Goal: Task Accomplishment & Management: Manage account settings

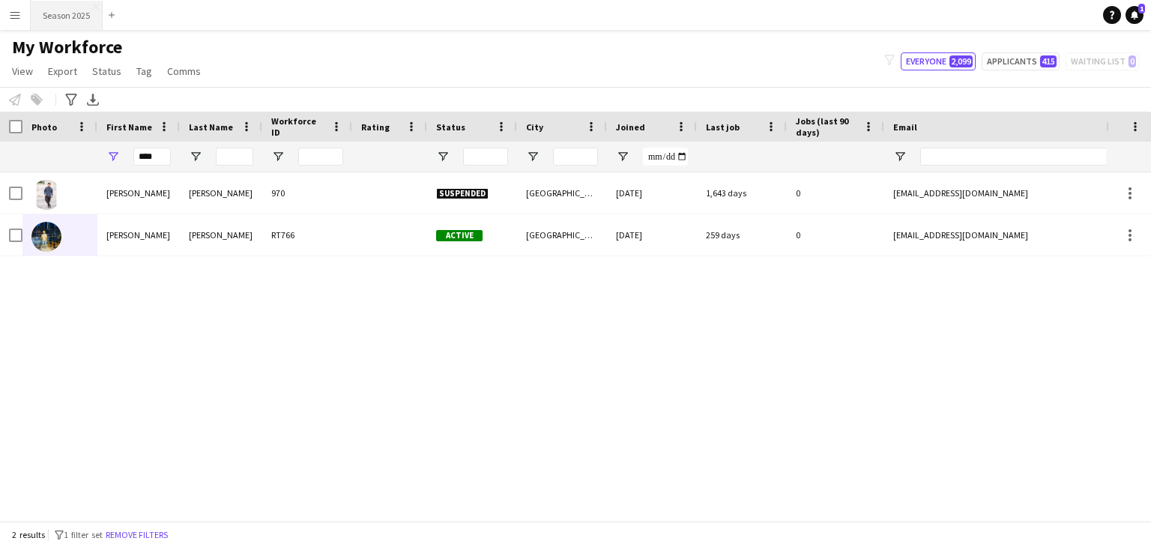
click at [67, 19] on button "Season 2025 Close" at bounding box center [67, 15] width 72 height 29
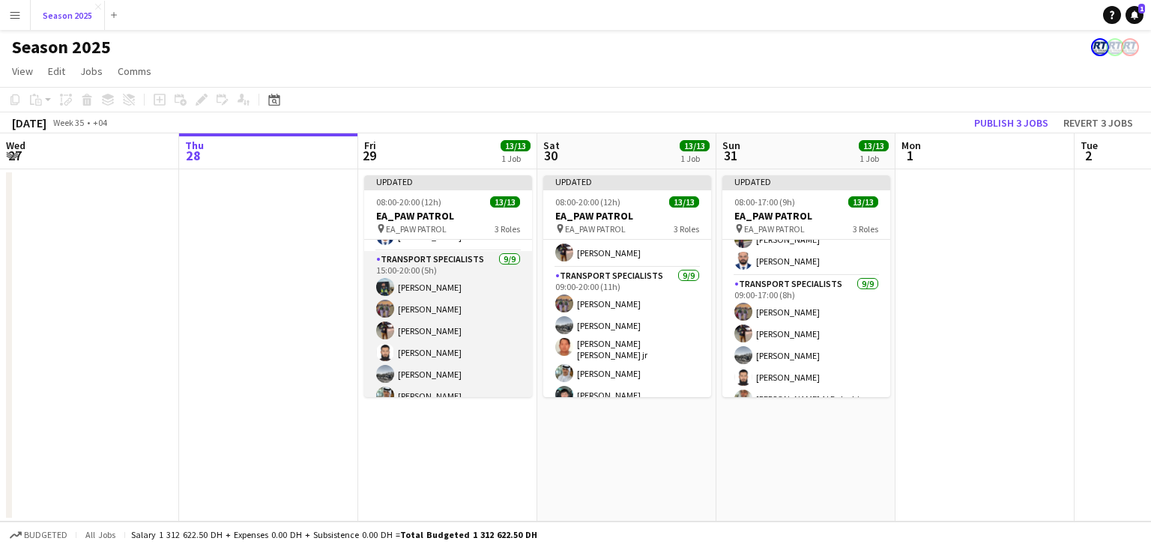
scroll to position [67, 0]
click at [460, 336] on app-card-role "Transport Specialists 9/9 15:00-20:00 (5h) Maaz Shaikh Raees Ahmed Ibrahim Balo…" at bounding box center [448, 384] width 168 height 225
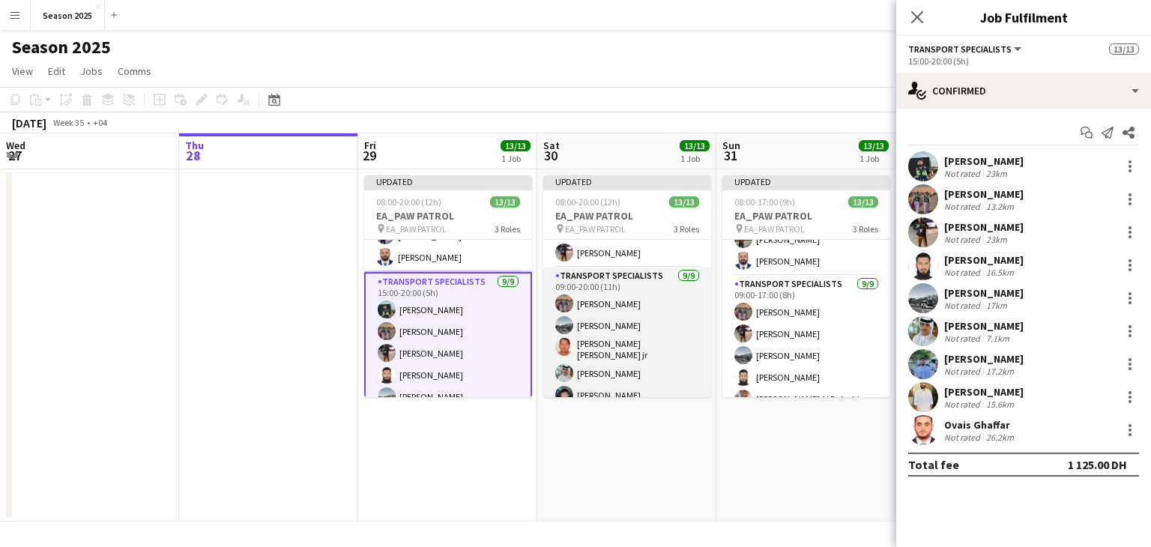
click at [594, 337] on app-card-role "Transport Specialists 9/9 09:00-20:00 (11h) Ahmed Ibrahim Baloshi Daniyal Ahmed…" at bounding box center [627, 382] width 168 height 229
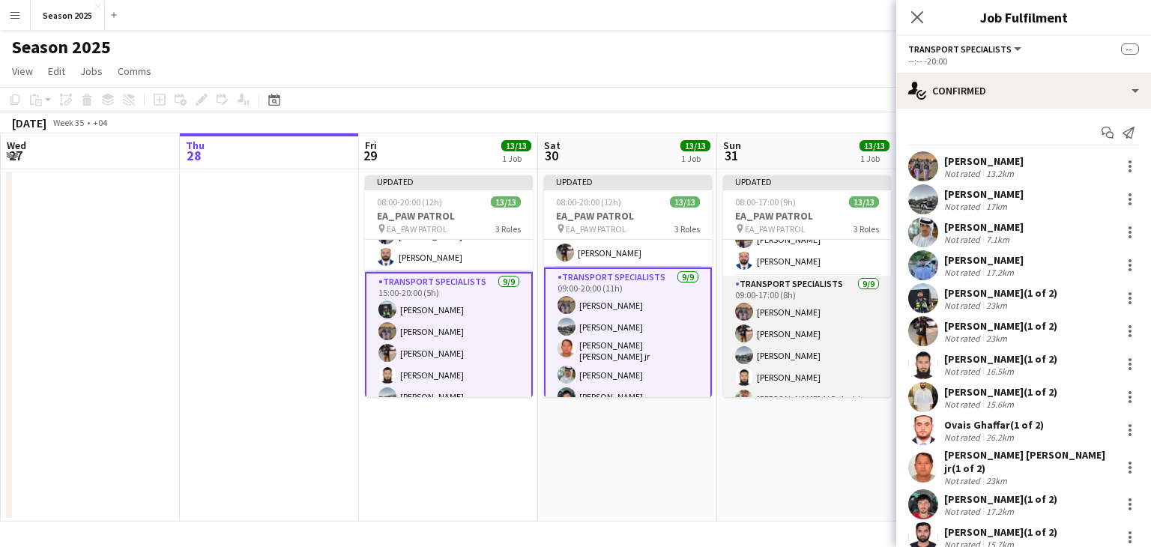
click at [732, 331] on app-card-role "Transport Specialists 9/9 09:00-17:00 (8h) Ahmed Ibrahim Baloshi Waheed Shaikh …" at bounding box center [807, 388] width 168 height 225
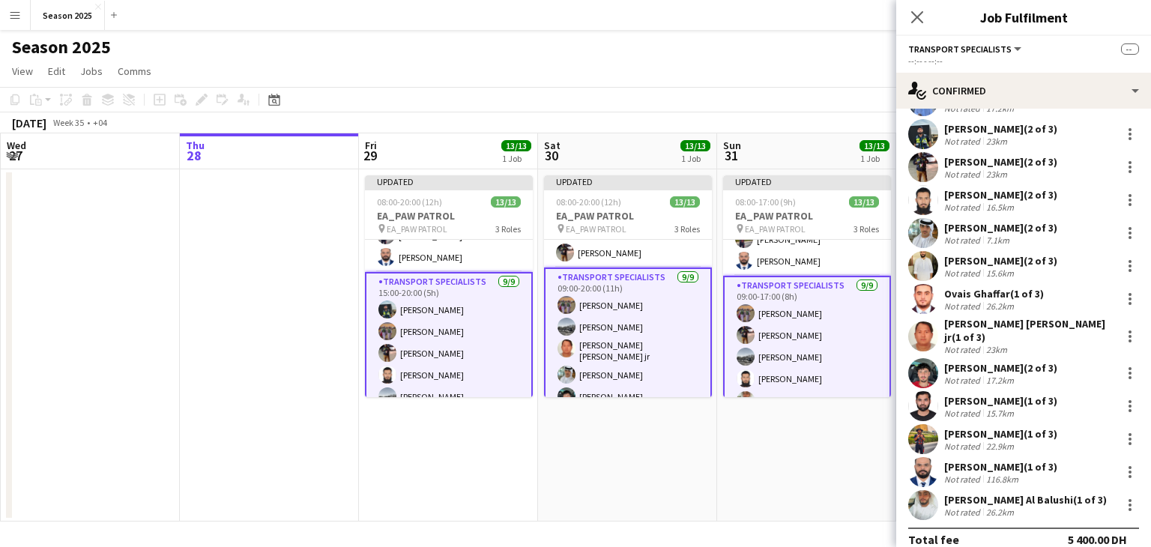
scroll to position [147, 0]
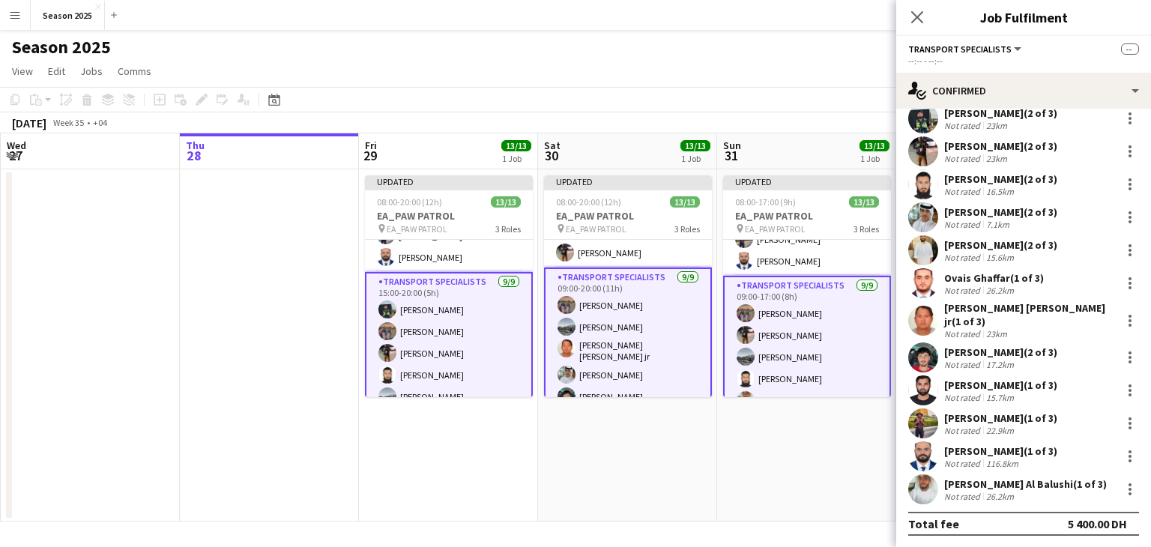
click at [744, 454] on app-date-cell "Updated 08:00-17:00 (9h) 13/13 EA_PAW PATROL pin EA_PAW PATROL 3 Roles AM SHIFT…" at bounding box center [806, 345] width 179 height 352
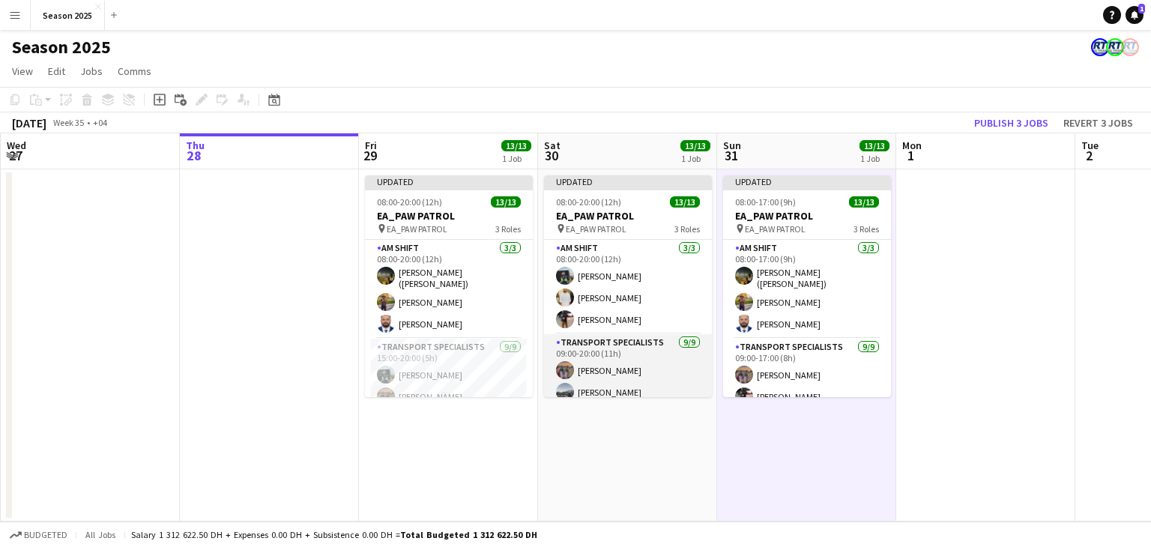
scroll to position [0, 0]
click at [627, 376] on app-card-role "Transport Specialists 9/9 09:00-20:00 (11h) Ahmed Ibrahim Baloshi Daniyal Ahmed…" at bounding box center [628, 448] width 168 height 229
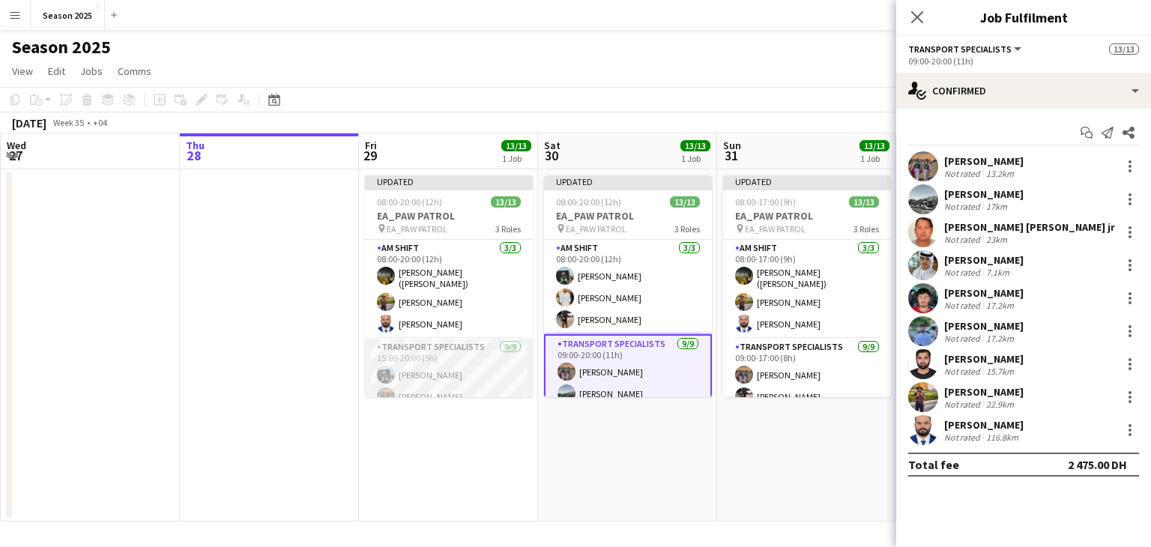
click at [466, 368] on app-card-role "Transport Specialists 9/9 15:00-20:00 (5h) Maaz Shaikh Raees Ahmed Ibrahim Balo…" at bounding box center [449, 451] width 168 height 225
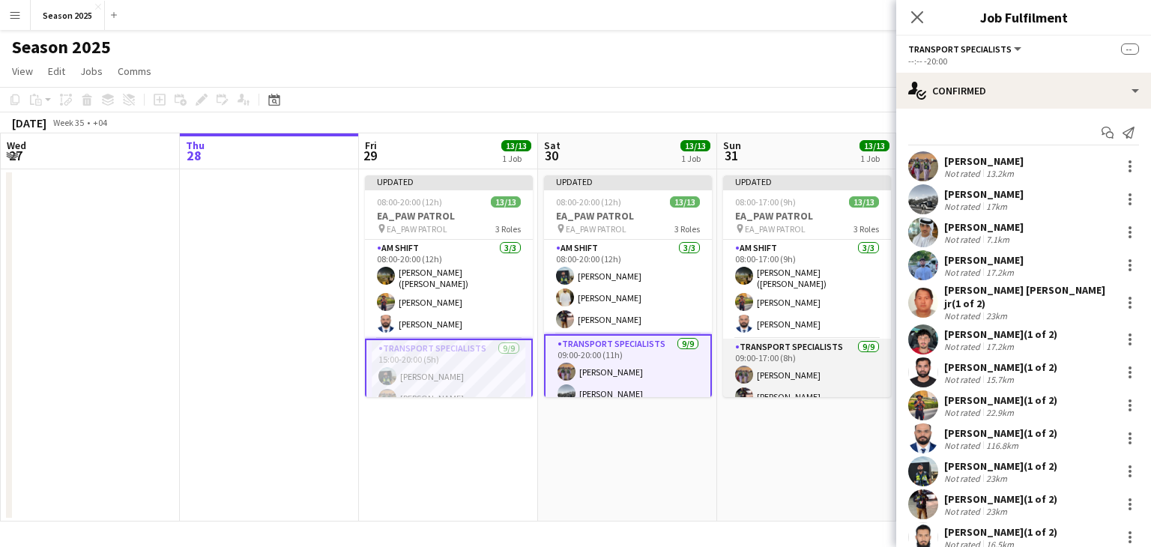
click at [808, 364] on app-card-role "Transport Specialists 9/9 09:00-17:00 (8h) Ahmed Ibrahim Baloshi Waheed Shaikh …" at bounding box center [807, 451] width 168 height 225
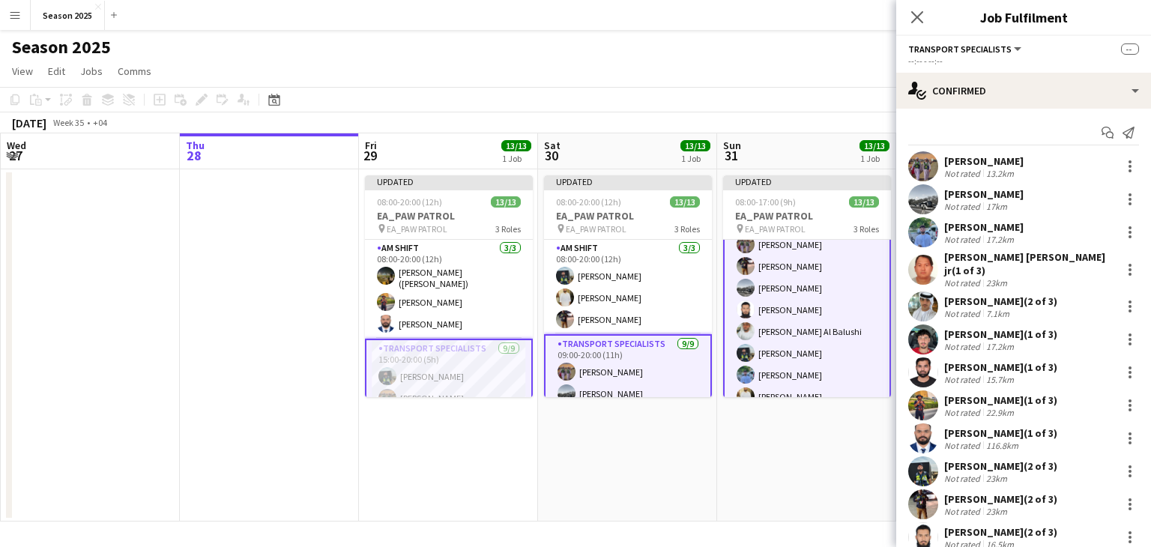
scroll to position [150, 0]
click at [921, 13] on icon at bounding box center [918, 17] width 12 height 12
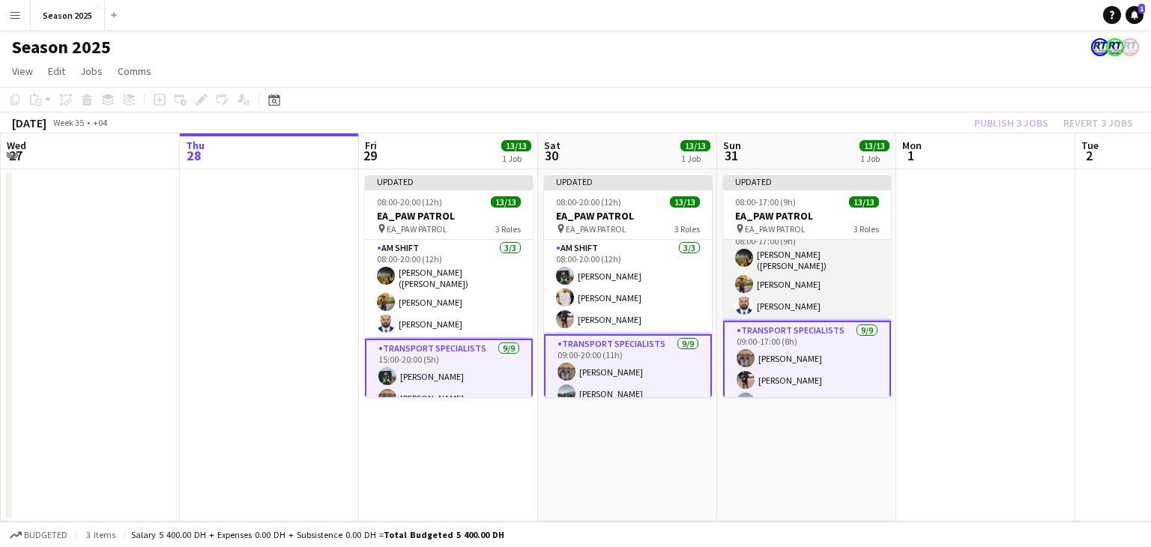
scroll to position [0, 0]
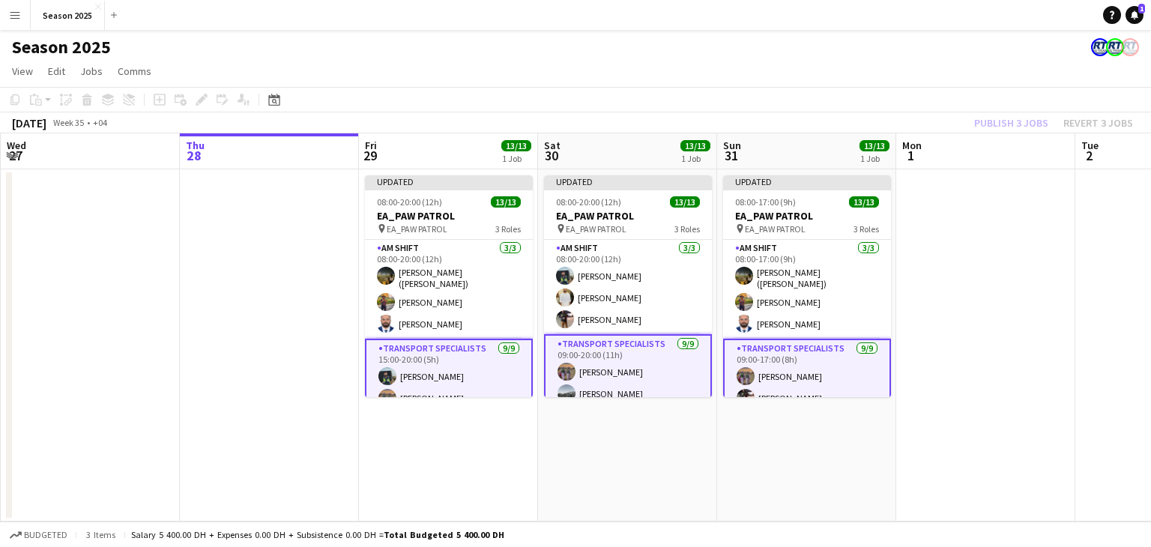
click at [918, 301] on app-date-cell at bounding box center [986, 345] width 179 height 352
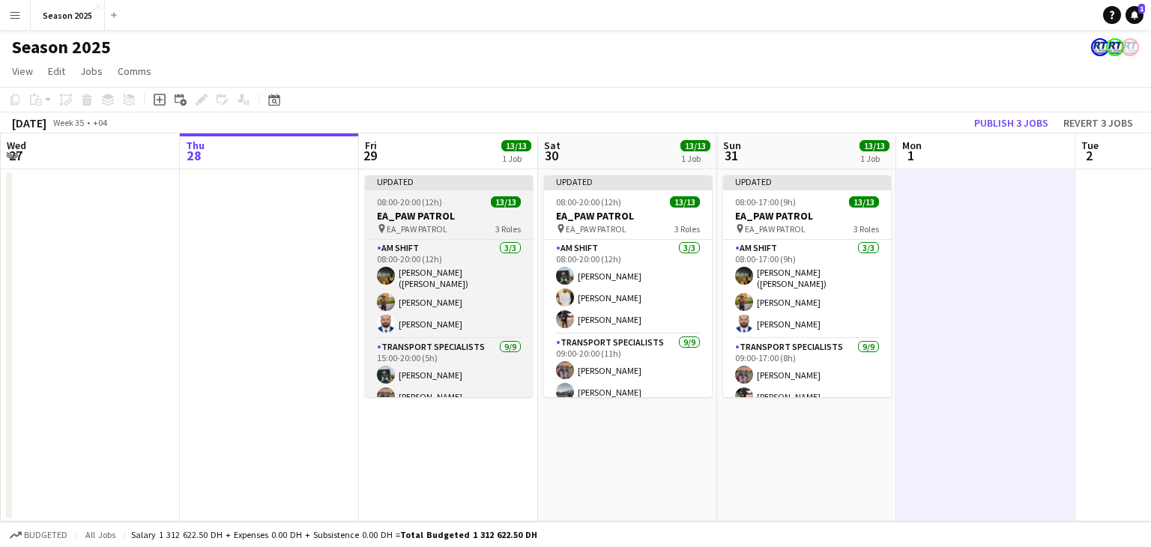
click at [450, 221] on h3 "EA_PAW PATROL" at bounding box center [449, 215] width 168 height 13
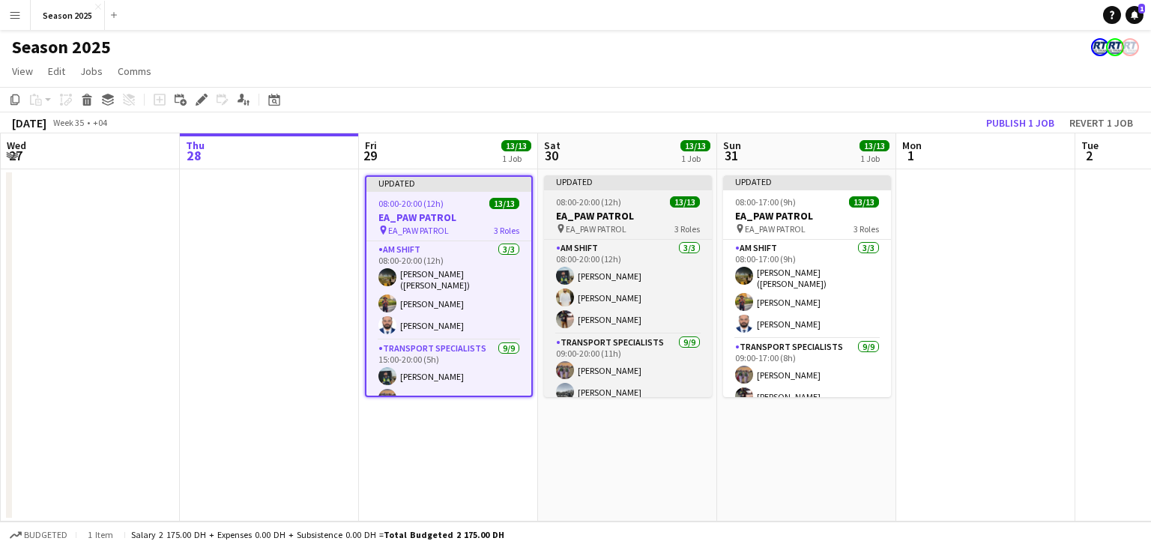
click at [571, 228] on span "EA_PAW PATROL" at bounding box center [596, 228] width 61 height 11
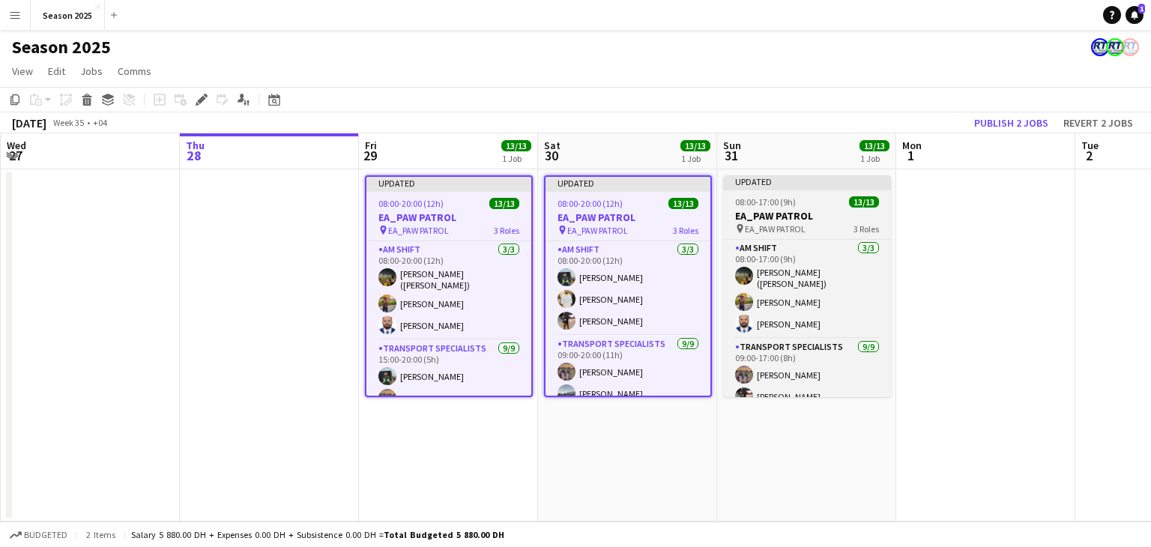
click at [738, 215] on h3 "EA_PAW PATROL" at bounding box center [807, 215] width 168 height 13
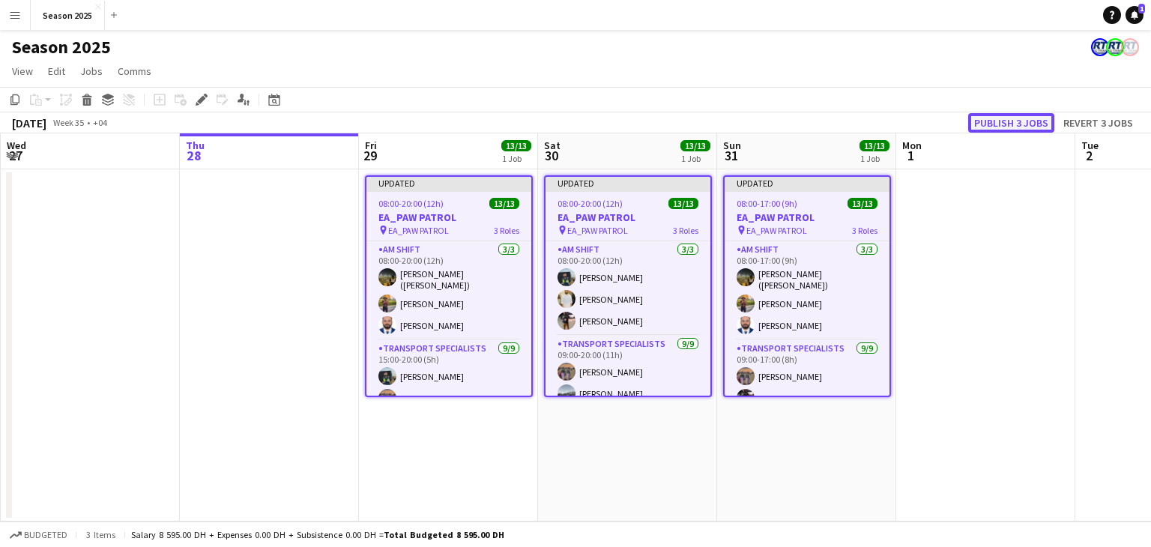
click at [992, 125] on button "Publish 3 jobs" at bounding box center [1011, 122] width 86 height 19
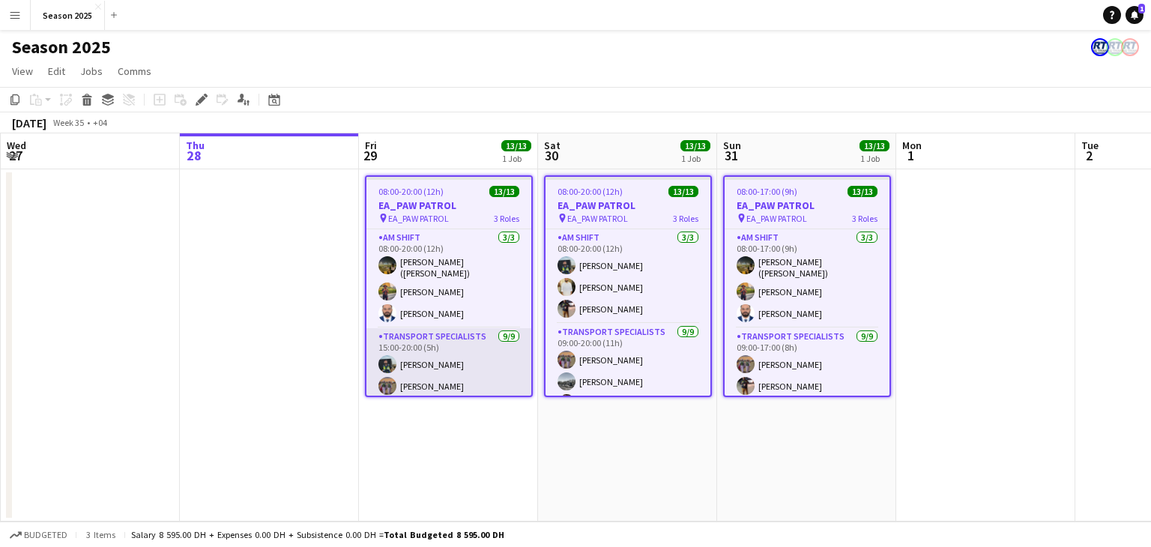
click at [480, 359] on app-card-role "Transport Specialists 9/9 15:00-20:00 (5h) Maaz Shaikh Raees Ahmed Ibrahim Balo…" at bounding box center [449, 440] width 165 height 225
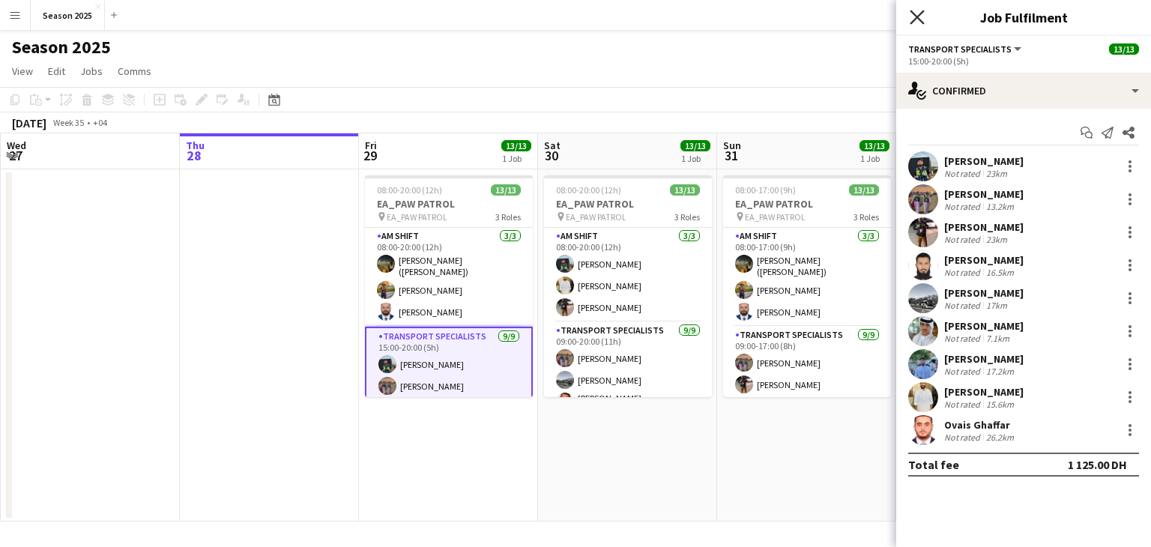
click at [915, 20] on icon at bounding box center [917, 17] width 14 height 14
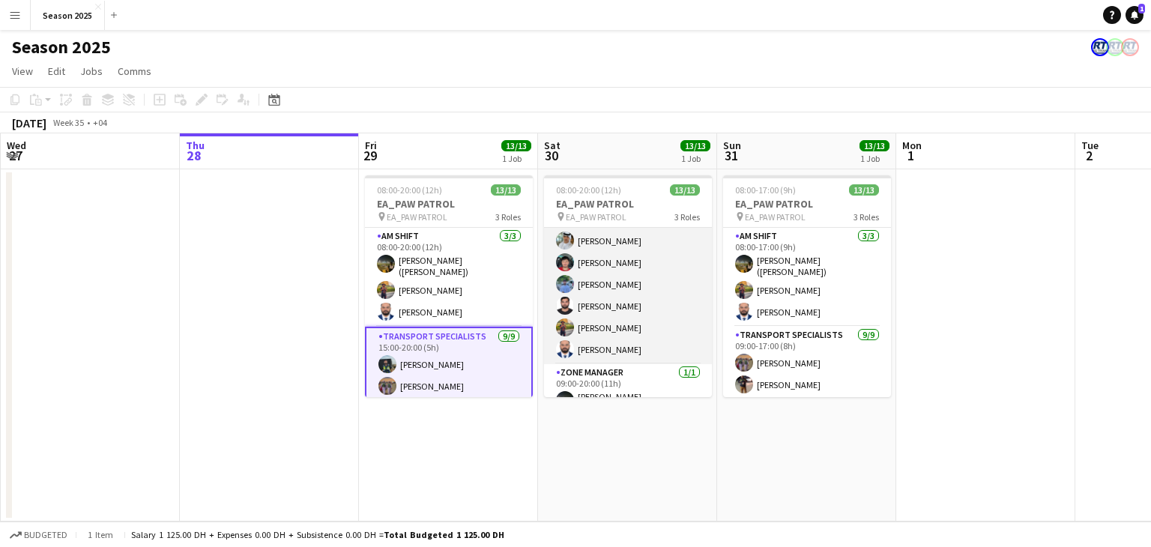
scroll to position [205, 0]
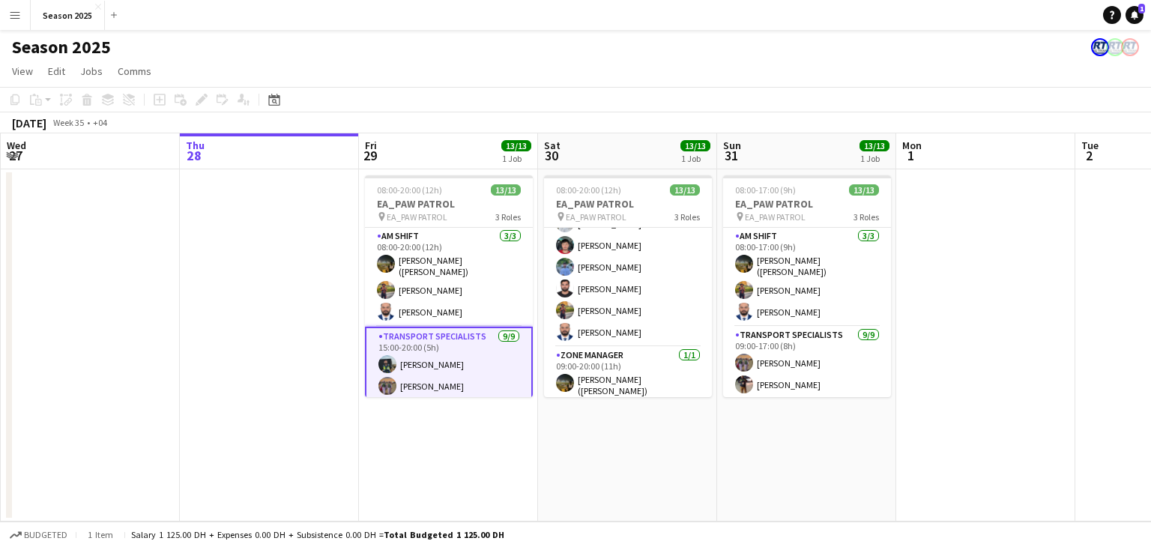
click at [451, 379] on app-card-role "Transport Specialists 9/9 15:00-20:00 (5h) Maaz Shaikh Raees Ahmed Ibrahim Balo…" at bounding box center [449, 441] width 168 height 228
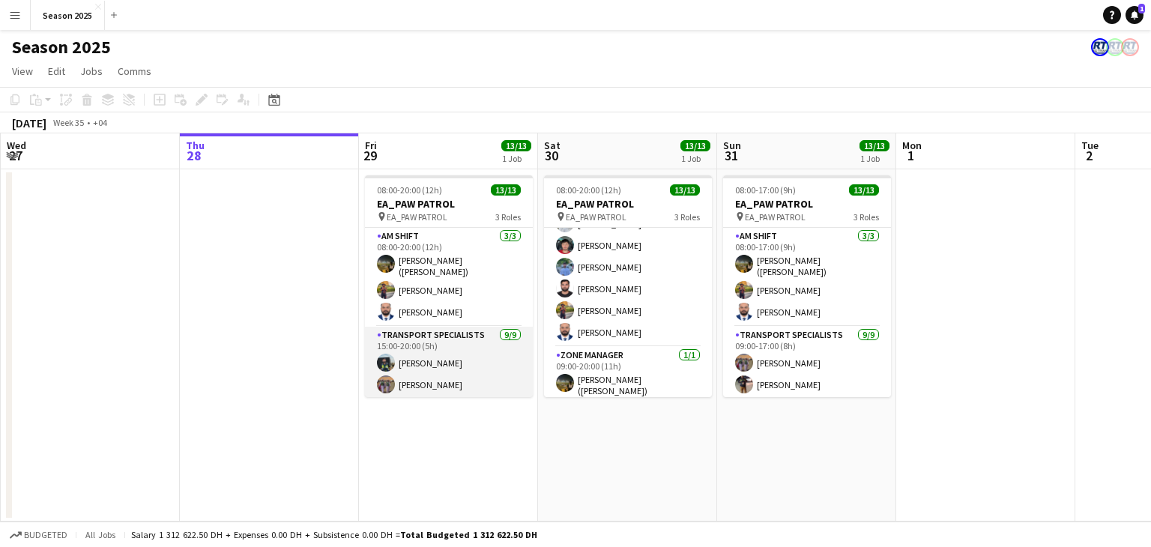
click at [466, 368] on app-card-role "Transport Specialists 9/9 15:00-20:00 (5h) Maaz Shaikh Raees Ahmed Ibrahim Balo…" at bounding box center [449, 439] width 168 height 225
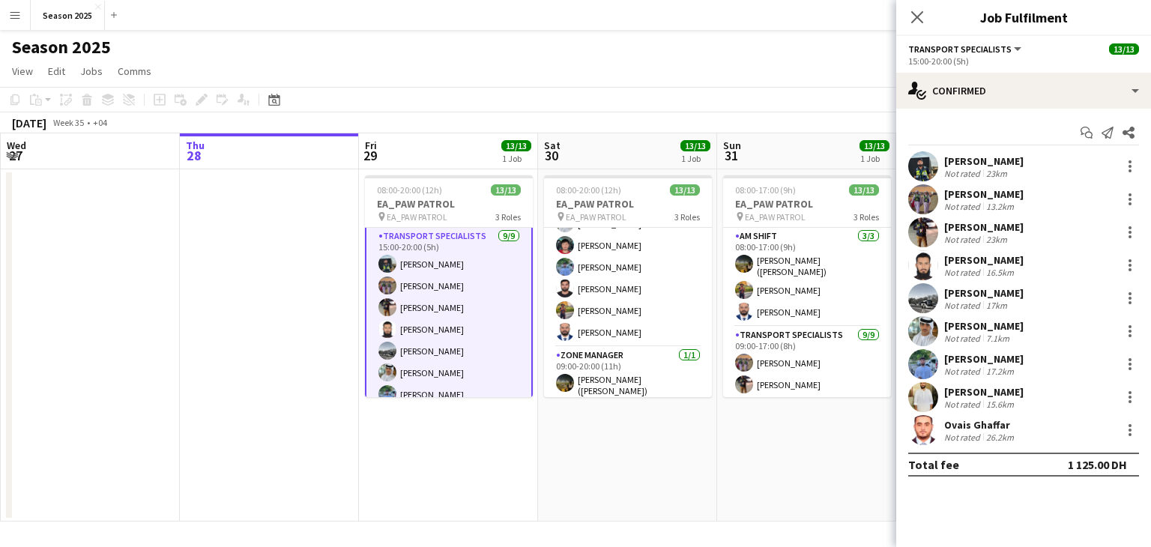
scroll to position [57, 0]
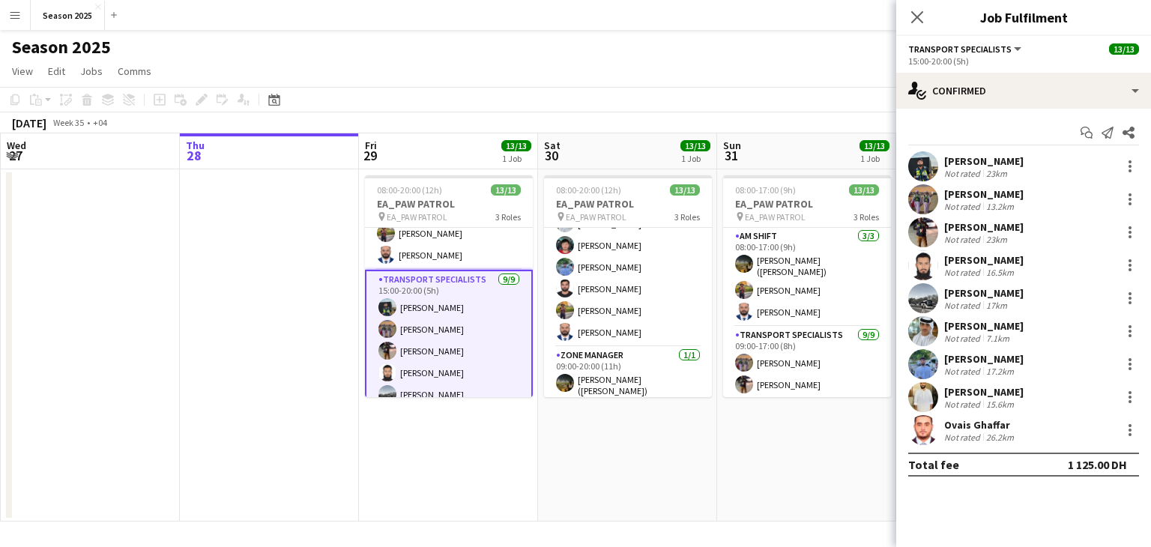
click at [545, 424] on app-date-cell "08:00-20:00 (12h) 13/13 EA_PAW PATROL pin EA_PAW PATROL 3 Roles AM SHIFT 3/3 08…" at bounding box center [627, 345] width 179 height 352
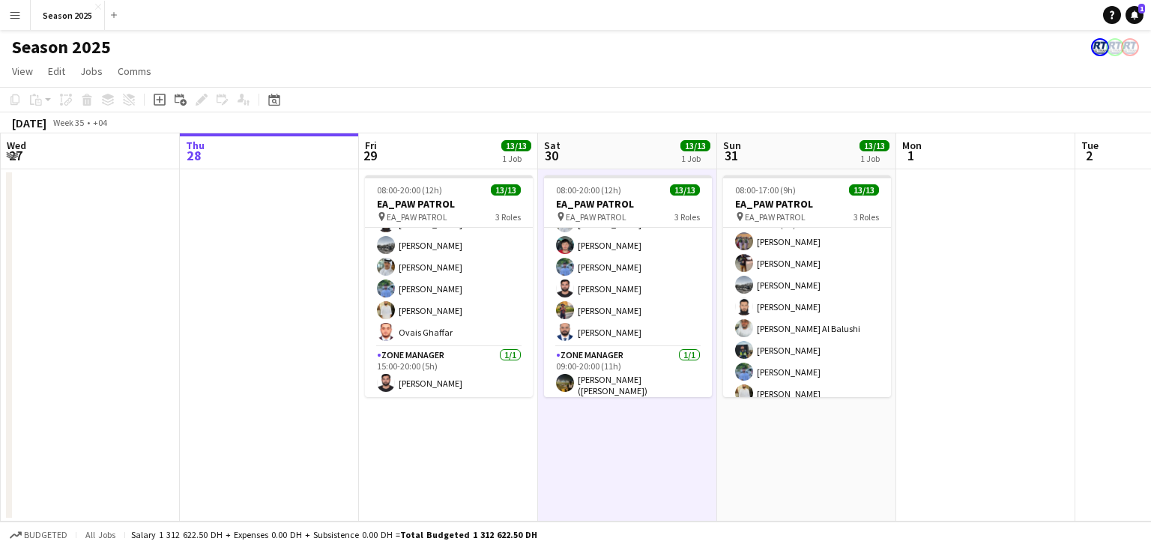
scroll to position [201, 0]
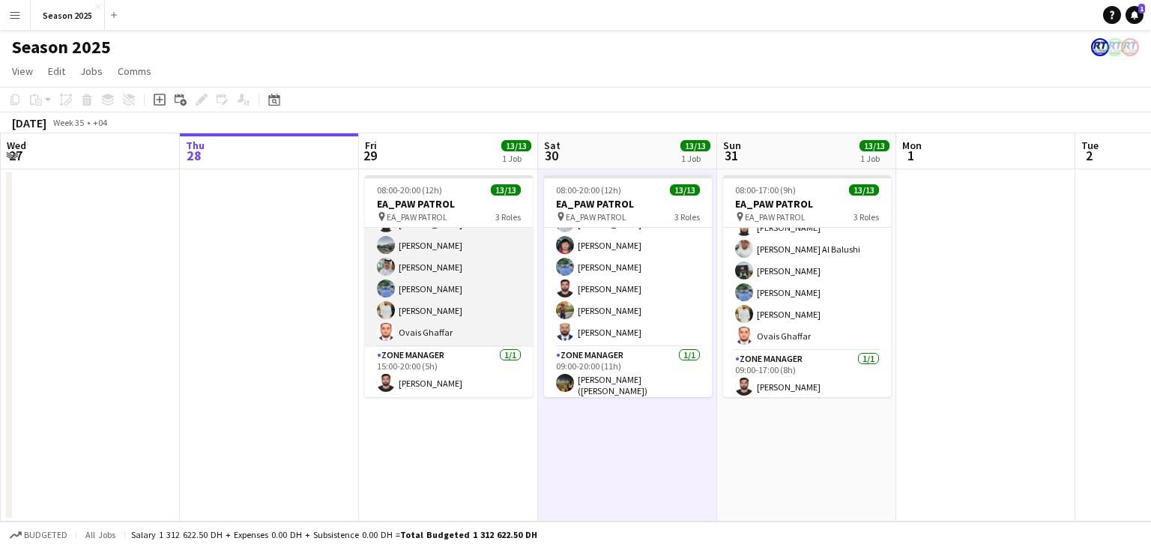
click at [483, 293] on app-card-role "Transport Specialists 9/9 15:00-20:00 (5h) Maaz Shaikh Raees Ahmed Ibrahim Balo…" at bounding box center [449, 234] width 168 height 225
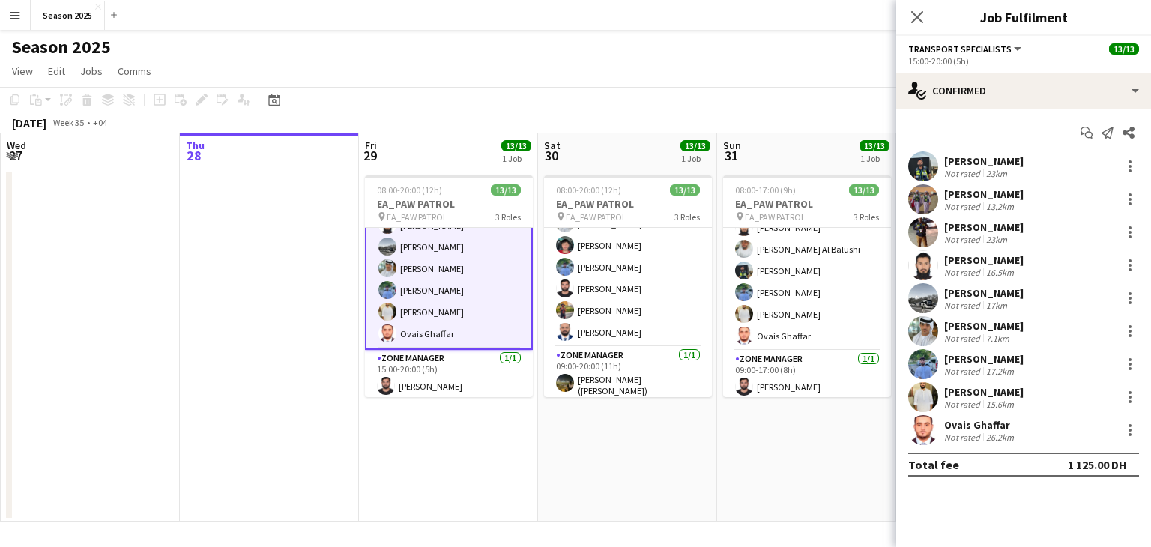
scroll to position [206, 0]
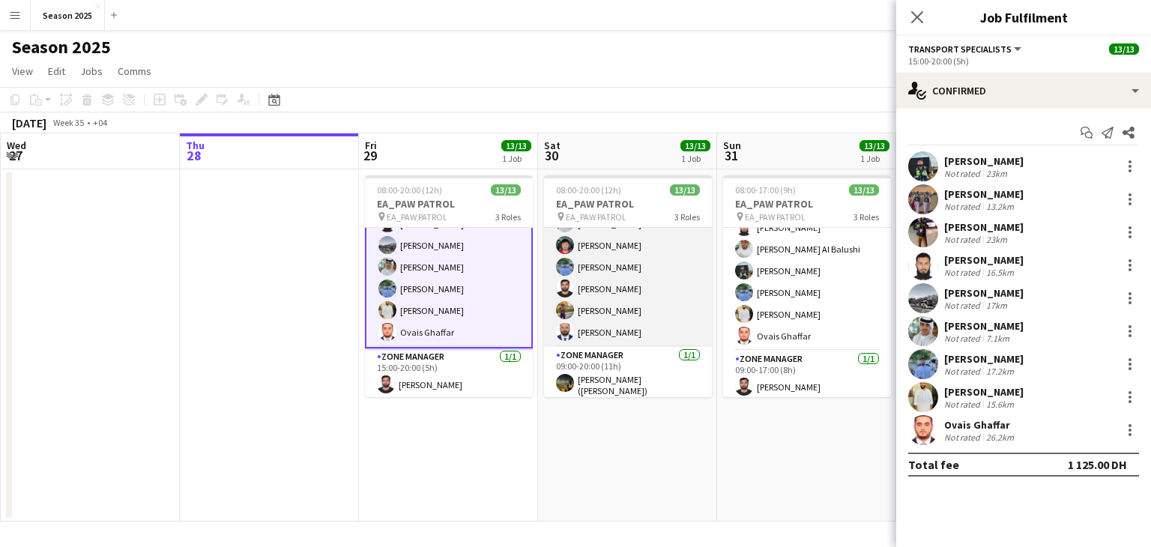
click at [584, 299] on app-card-role "Transport Specialists 9/9 09:00-20:00 (11h) Ahmed Ibrahim Baloshi Daniyal Ahmed…" at bounding box center [628, 232] width 168 height 229
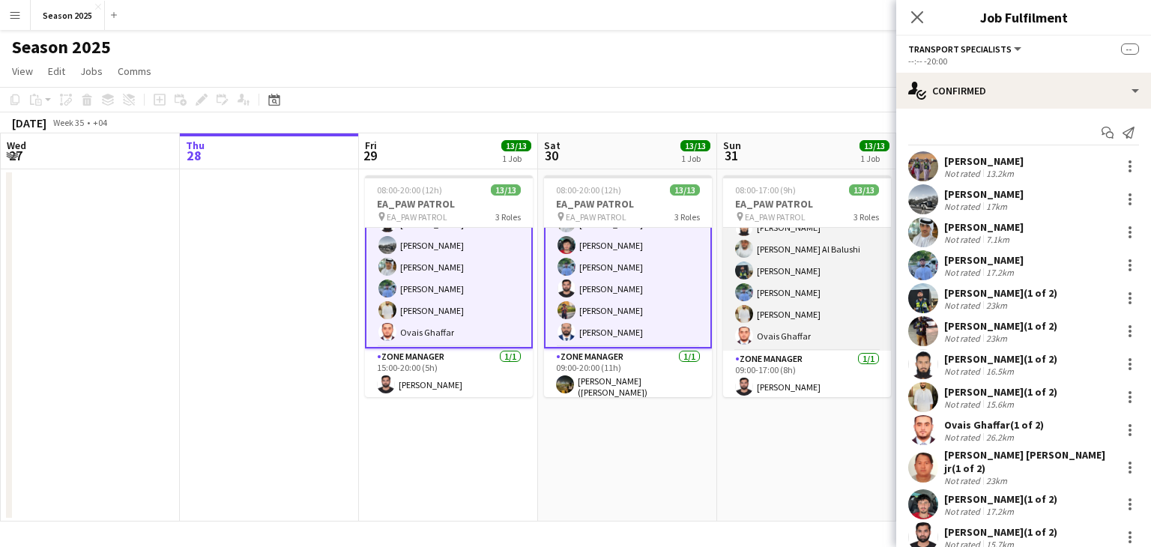
click at [762, 308] on app-card-role "Transport Specialists 9/9 09:00-17:00 (8h) Ahmed Ibrahim Baloshi Waheed Shaikh …" at bounding box center [807, 238] width 168 height 225
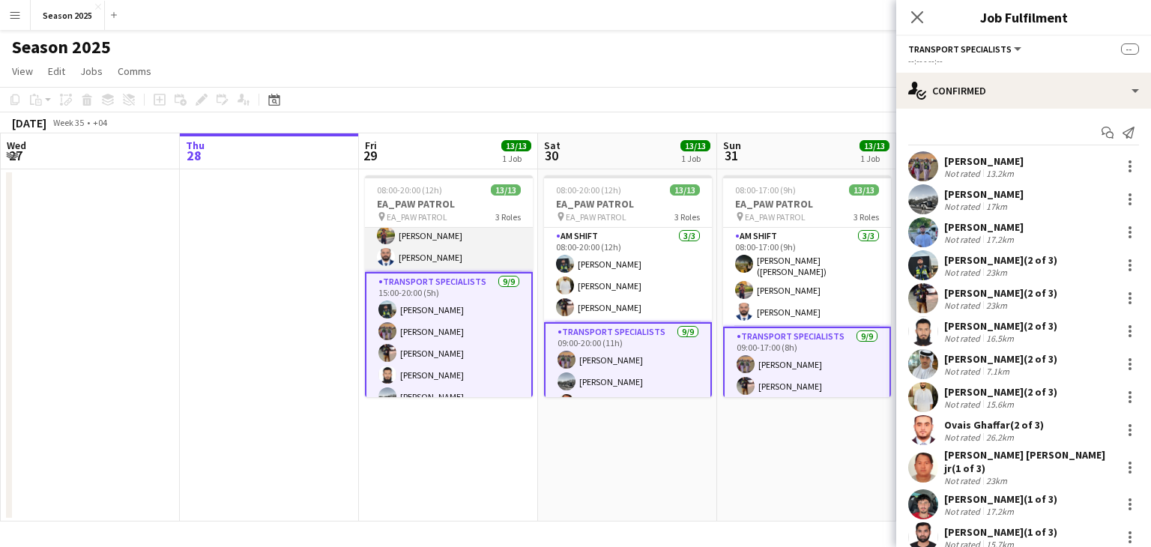
scroll to position [0, 0]
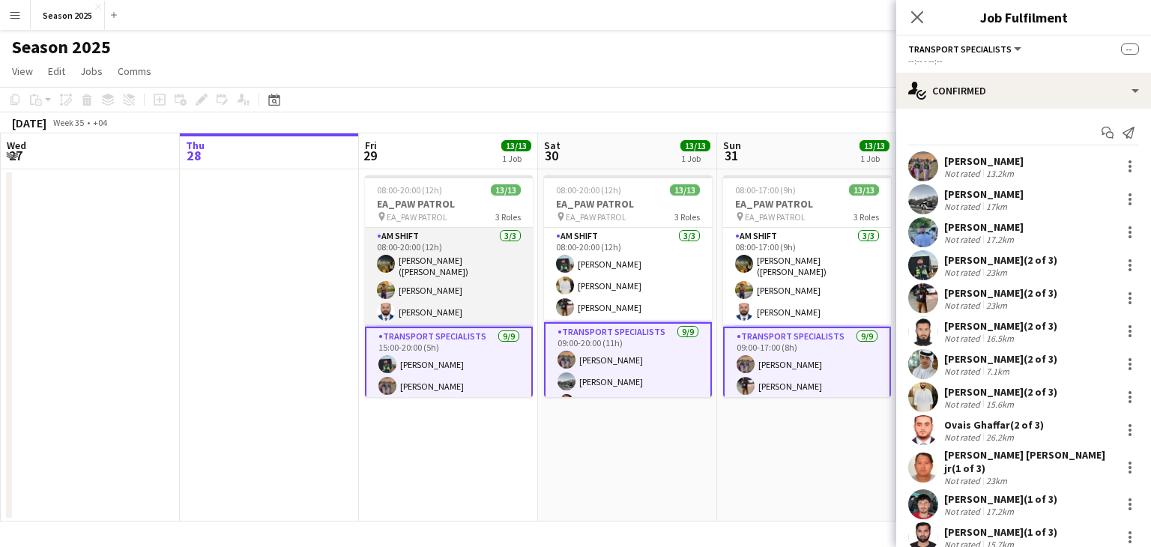
click at [485, 292] on app-card-role "AM SHIFT 3/3 08:00-20:00 (12h) Usman Shaikh (Abu Hamdan) Shayan Shehzad Mushtaq…" at bounding box center [449, 277] width 168 height 99
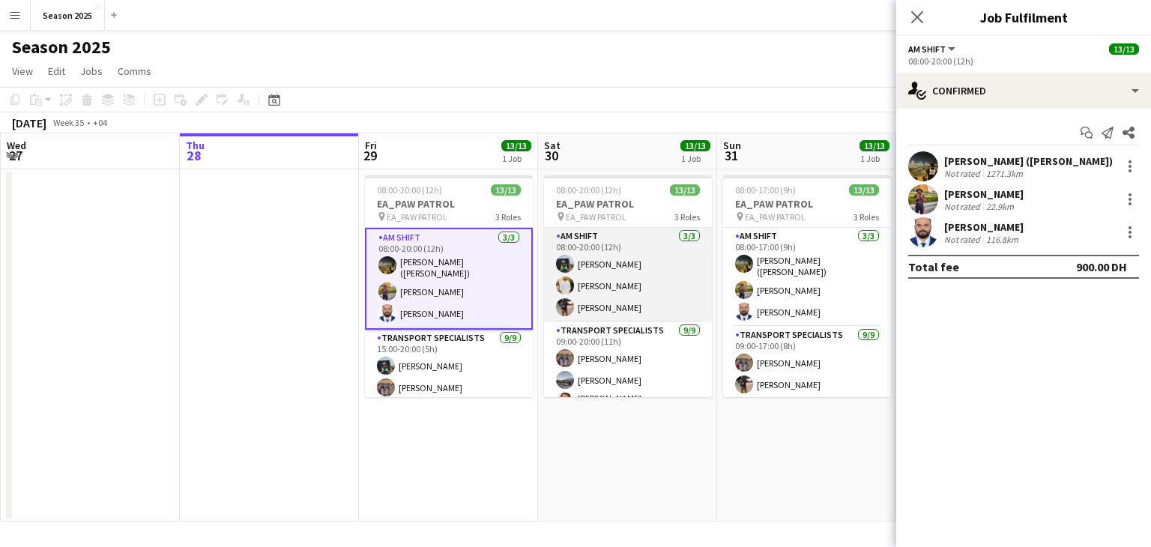
click at [595, 283] on app-card-role "AM SHIFT 3/3 08:00-20:00 (12h) Maaz Shaikh Raees Yasir Shaikh Waheed Shaikh" at bounding box center [628, 275] width 168 height 94
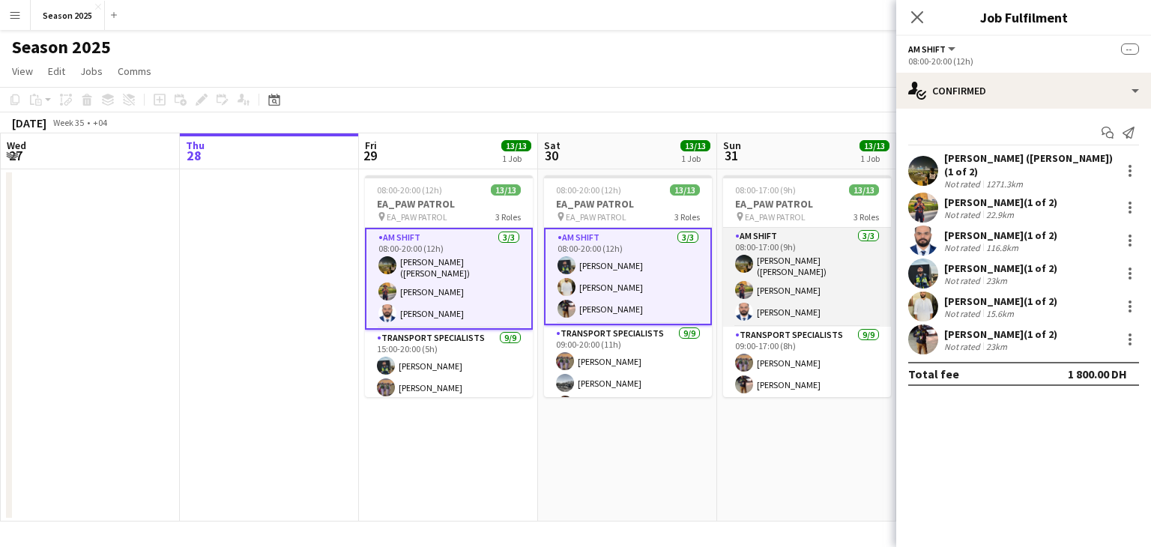
click at [780, 298] on app-card-role "AM SHIFT 3/3 08:00-17:00 (9h) Usman Shaikh (Abu Hamdan) Shayan Shehzad Mushtaq …" at bounding box center [807, 277] width 168 height 99
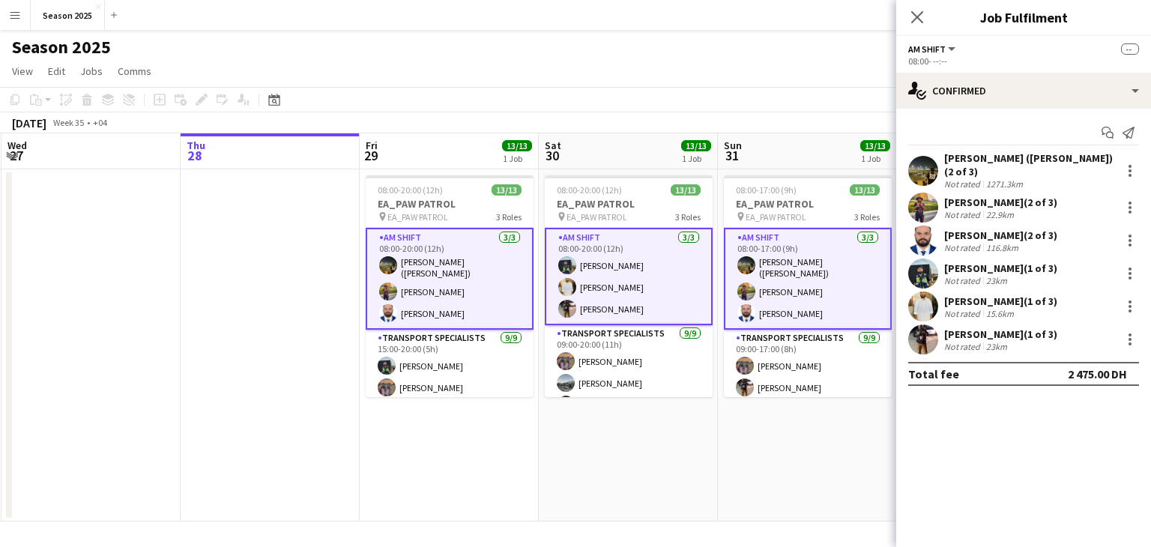
click at [821, 46] on div "Season 2025" at bounding box center [575, 44] width 1151 height 28
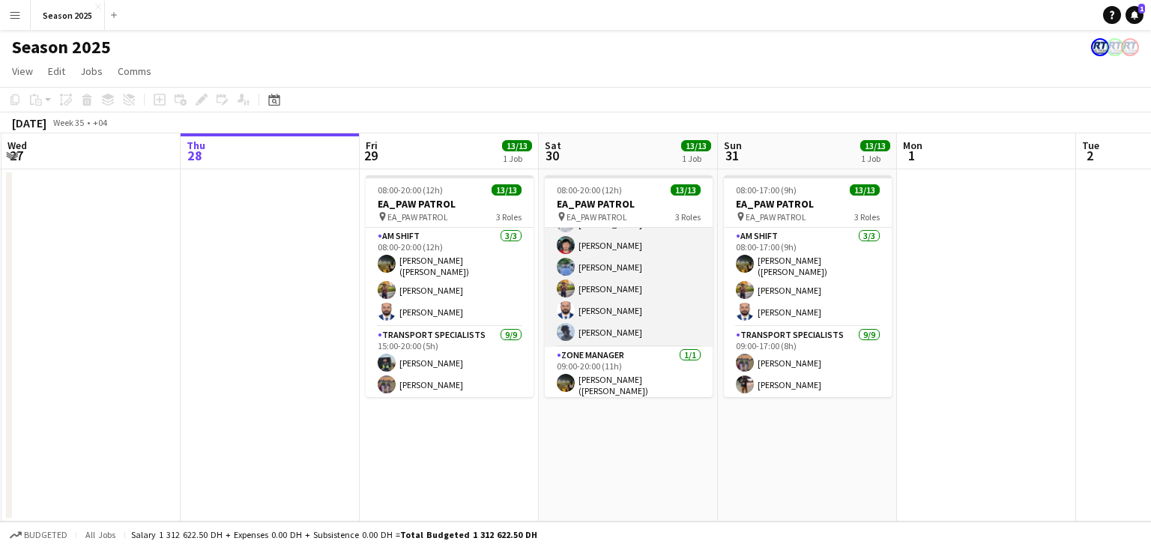
scroll to position [0, 0]
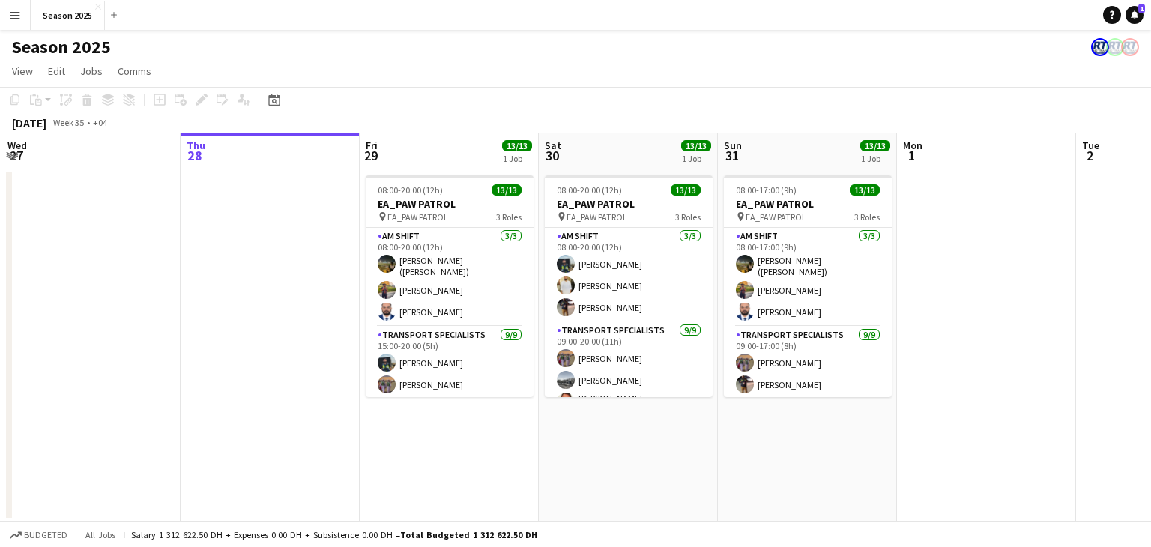
click at [18, 16] on app-icon "Menu" at bounding box center [15, 15] width 12 height 12
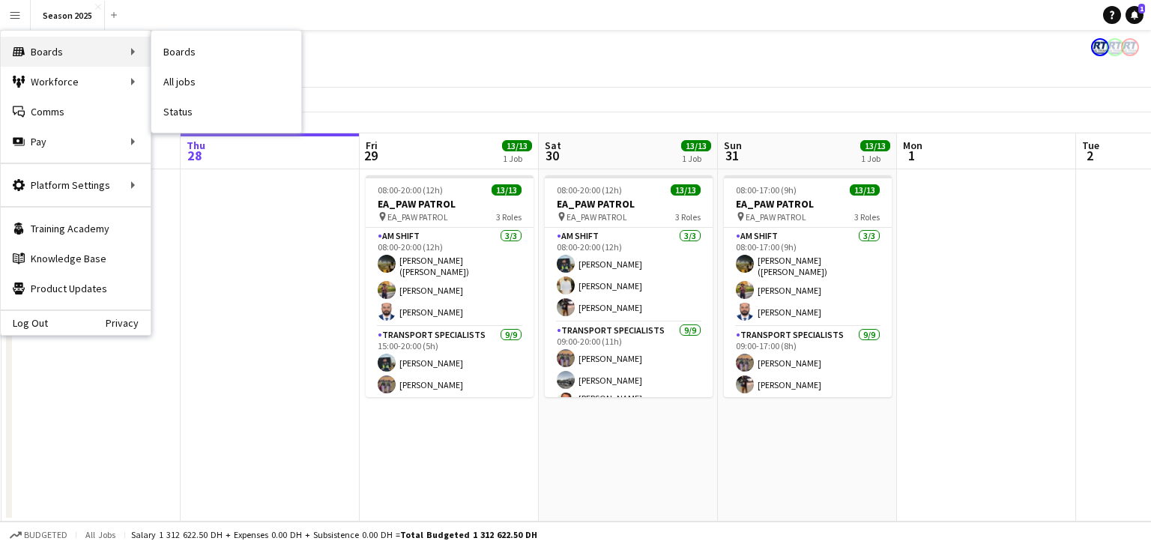
click at [97, 49] on div "Boards Boards" at bounding box center [76, 52] width 150 height 30
click at [189, 107] on link "Status" at bounding box center [226, 112] width 150 height 30
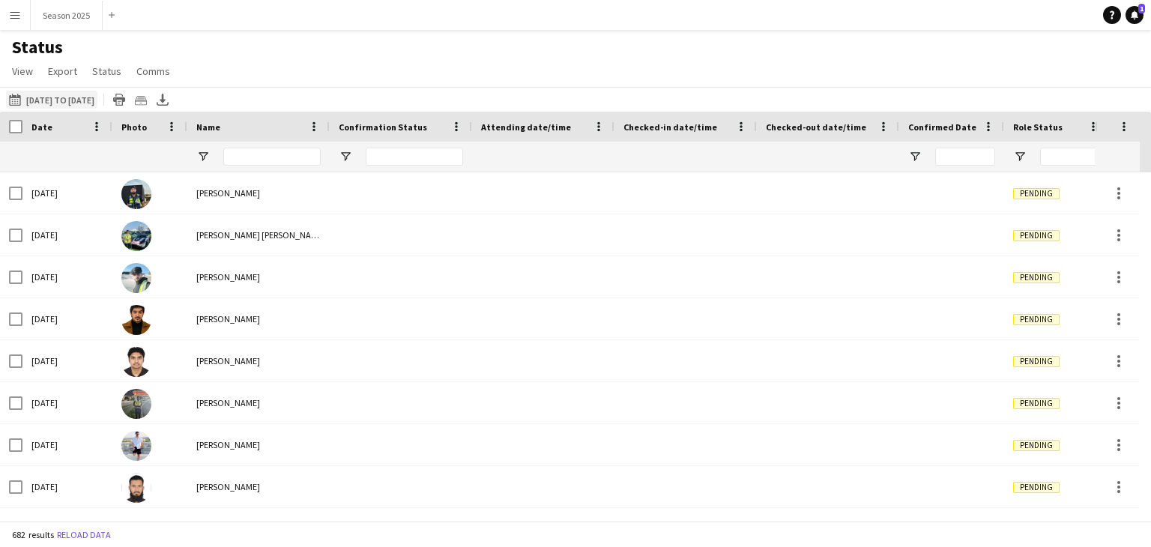
click at [43, 92] on button "28-08-2025 to 03-09-2025 28-08-2025 to 03-09-2025" at bounding box center [51, 100] width 91 height 18
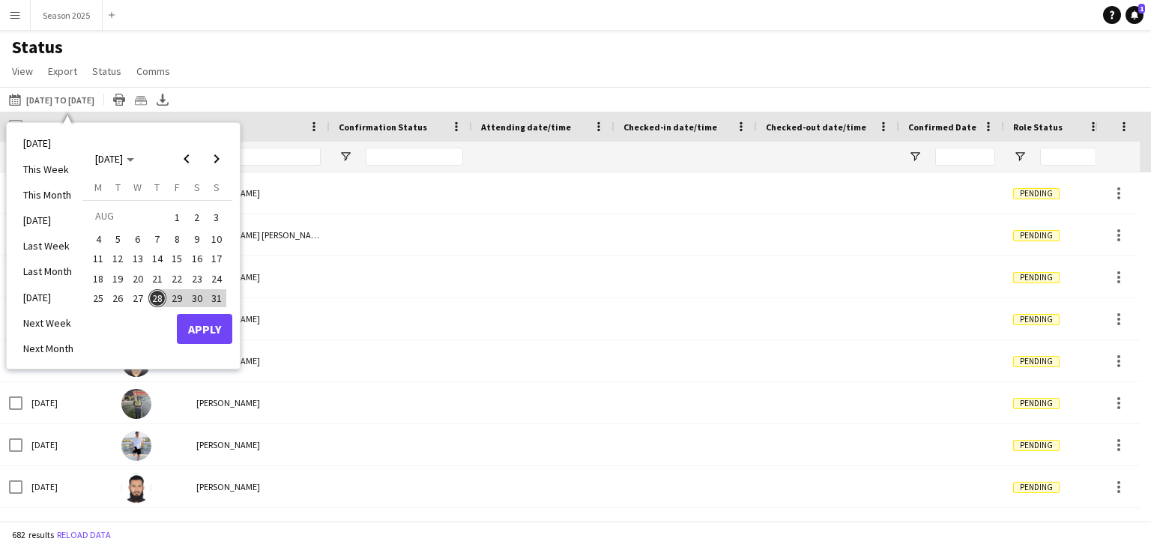
click at [169, 298] on span "29" at bounding box center [177, 298] width 18 height 18
click at [192, 319] on button "Apply" at bounding box center [204, 329] width 55 height 30
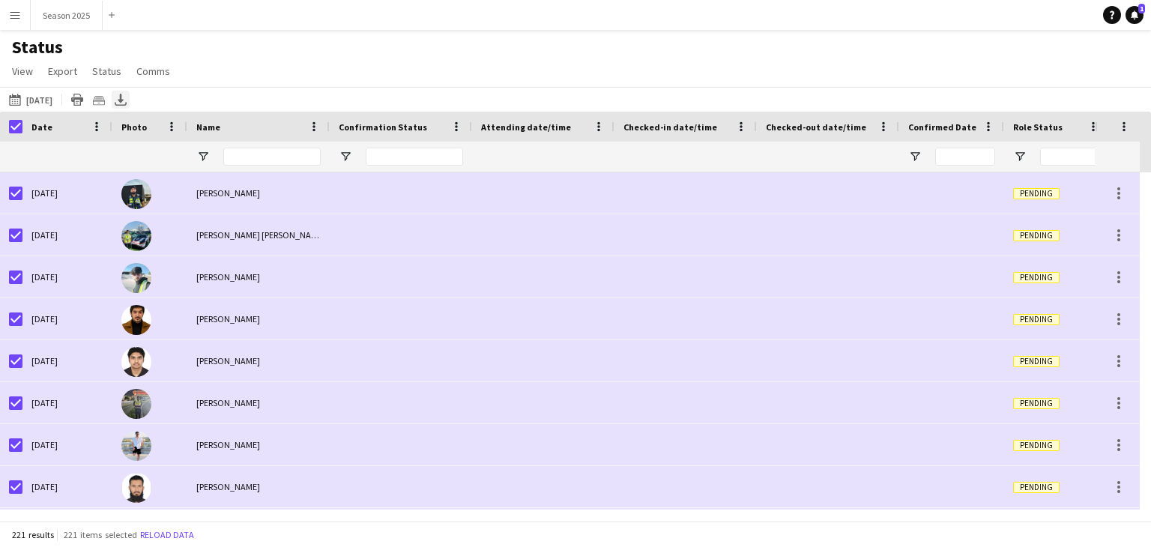
click at [124, 100] on icon at bounding box center [121, 98] width 6 height 9
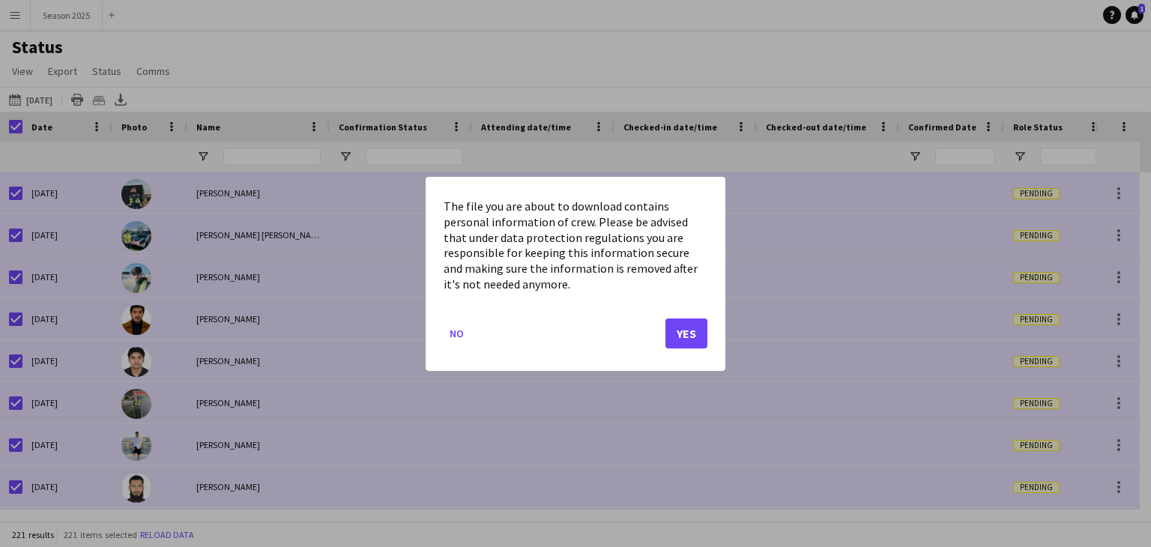
click at [498, 70] on div at bounding box center [575, 273] width 1151 height 547
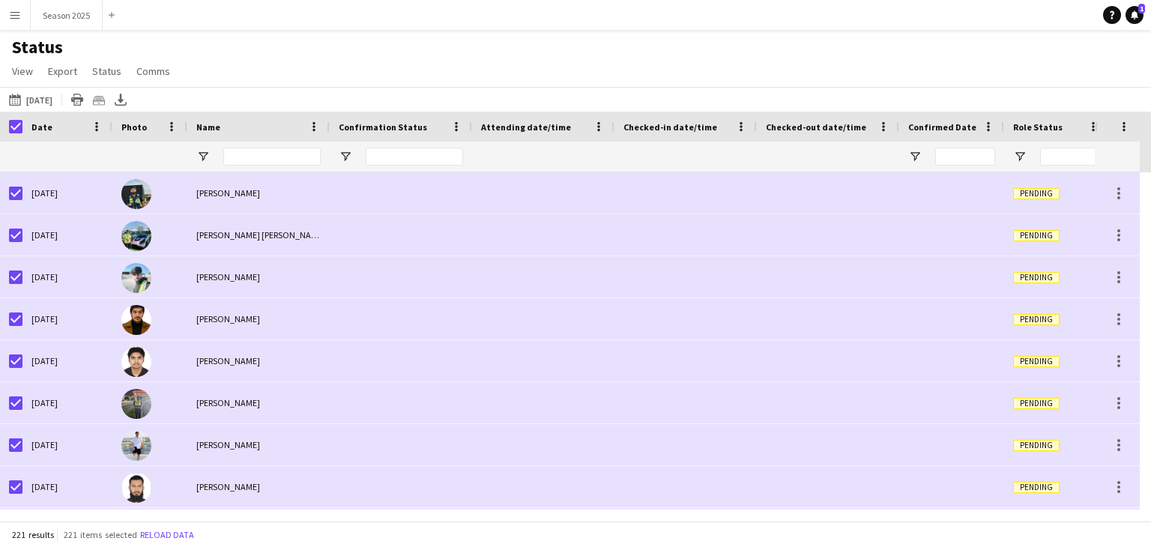
click at [392, 126] on span "Confirmation Status" at bounding box center [383, 126] width 88 height 11
click at [444, 126] on div "Confirmation Status 1" at bounding box center [392, 126] width 106 height 22
click at [439, 158] on input "Confirmation Status Filter Input" at bounding box center [414, 157] width 97 height 18
click at [1043, 152] on input "Role Status Filter Input" at bounding box center [1070, 157] width 60 height 18
click at [1059, 130] on div "Role Status" at bounding box center [1047, 126] width 69 height 22
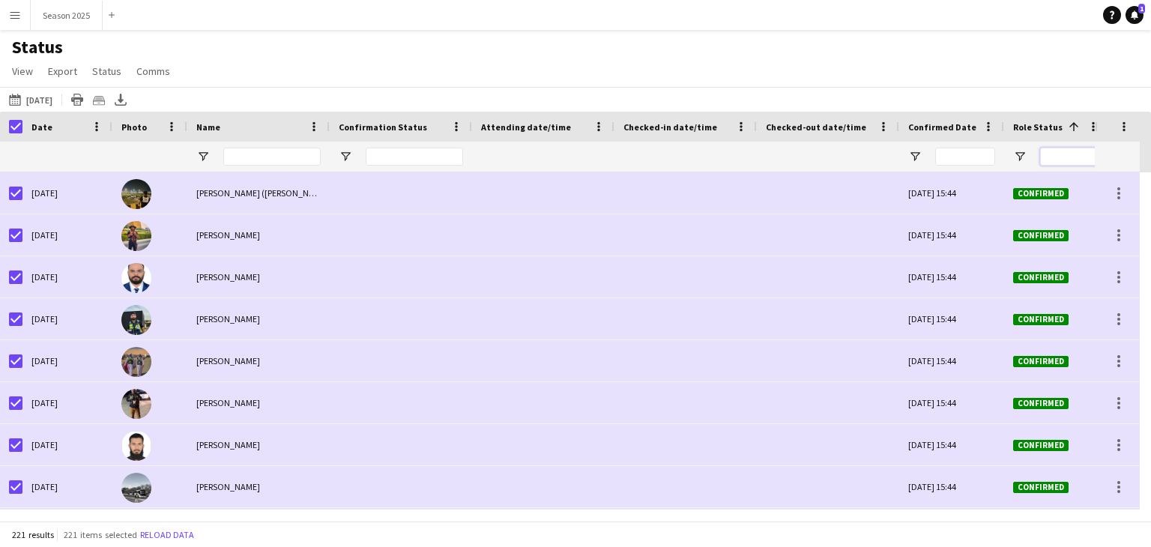
click at [1050, 153] on input "Role Status Filter Input" at bounding box center [1070, 157] width 60 height 18
click at [1023, 154] on span "Open Filter Menu" at bounding box center [1019, 156] width 13 height 13
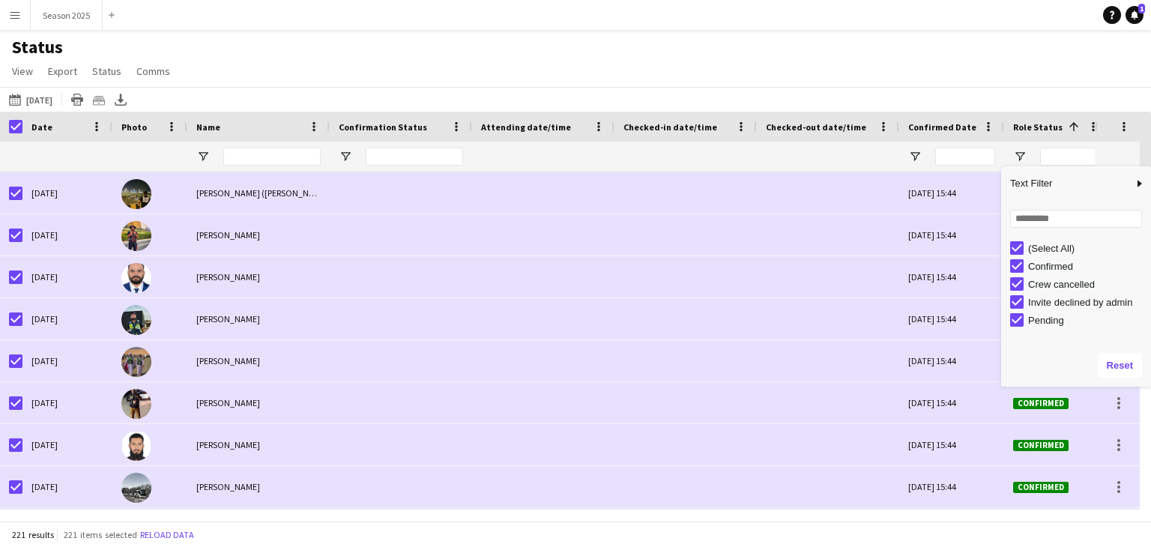
click at [1041, 250] on div "(Select All)" at bounding box center [1087, 248] width 118 height 11
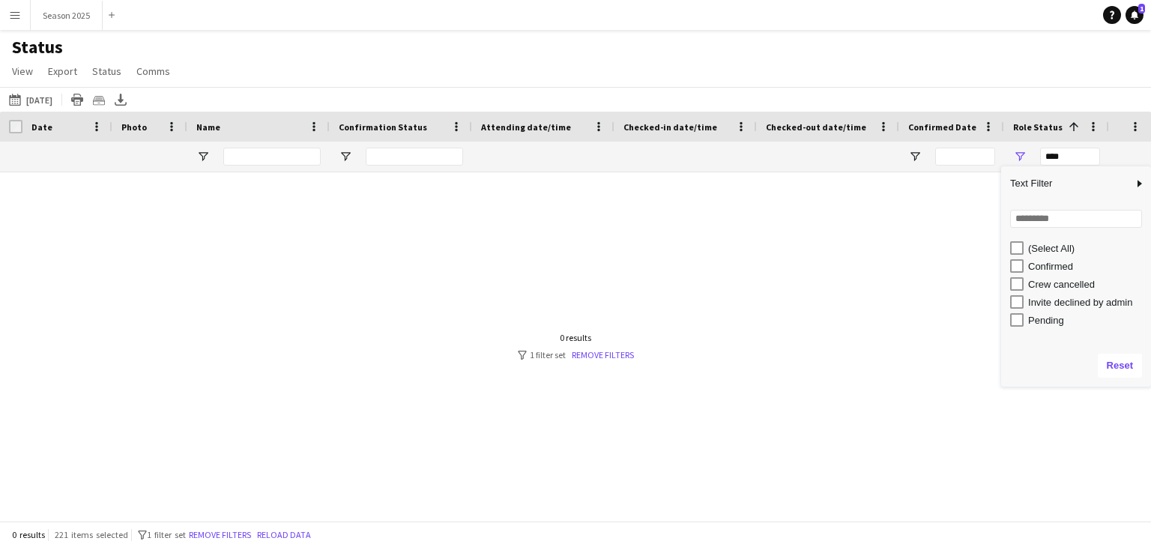
click at [1041, 265] on div "Confirmed" at bounding box center [1087, 266] width 118 height 11
type input "**********"
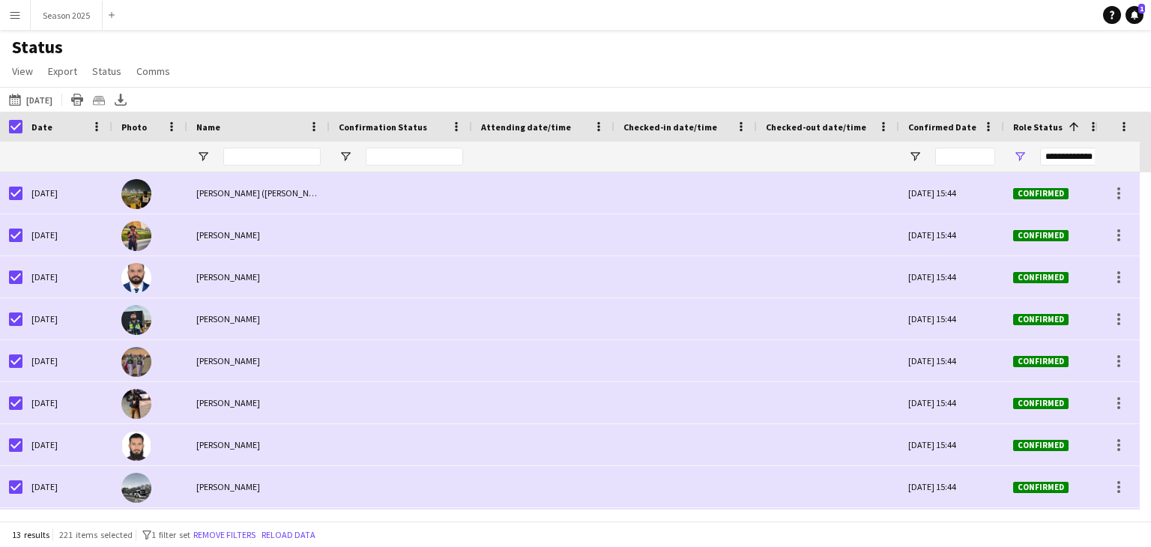
click at [826, 76] on div "Status View Views Default view New view Update view Delete view Edit name Custo…" at bounding box center [575, 61] width 1151 height 51
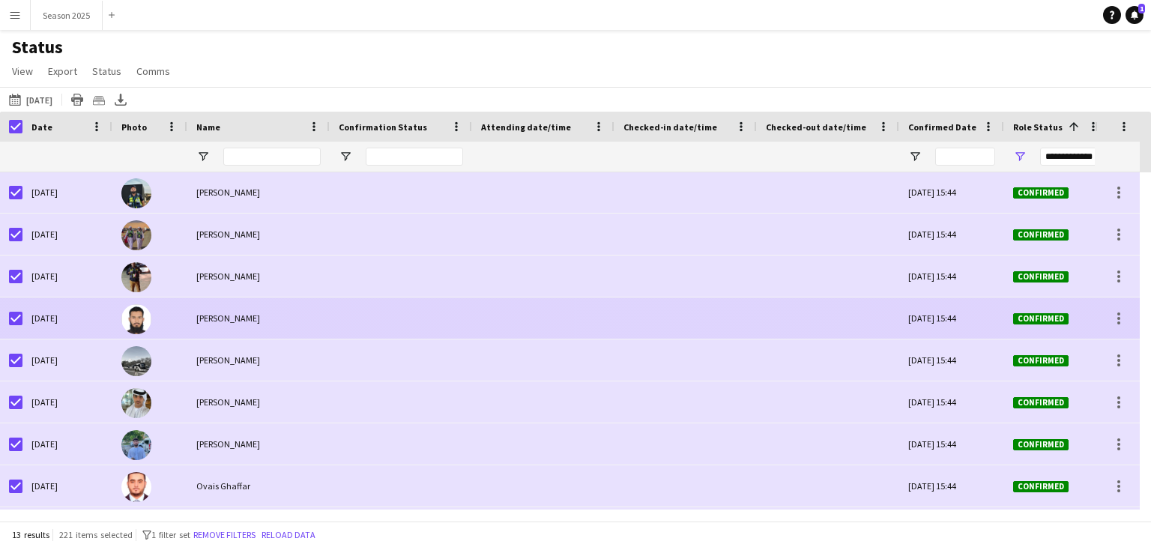
scroll to position [208, 0]
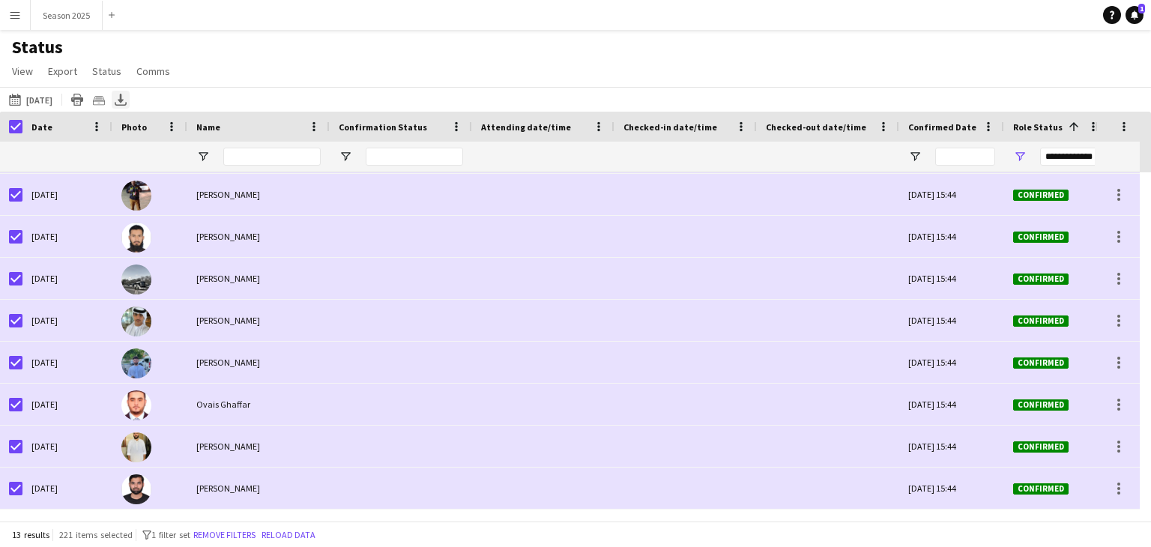
click at [127, 95] on icon "Export XLSX" at bounding box center [121, 100] width 12 height 12
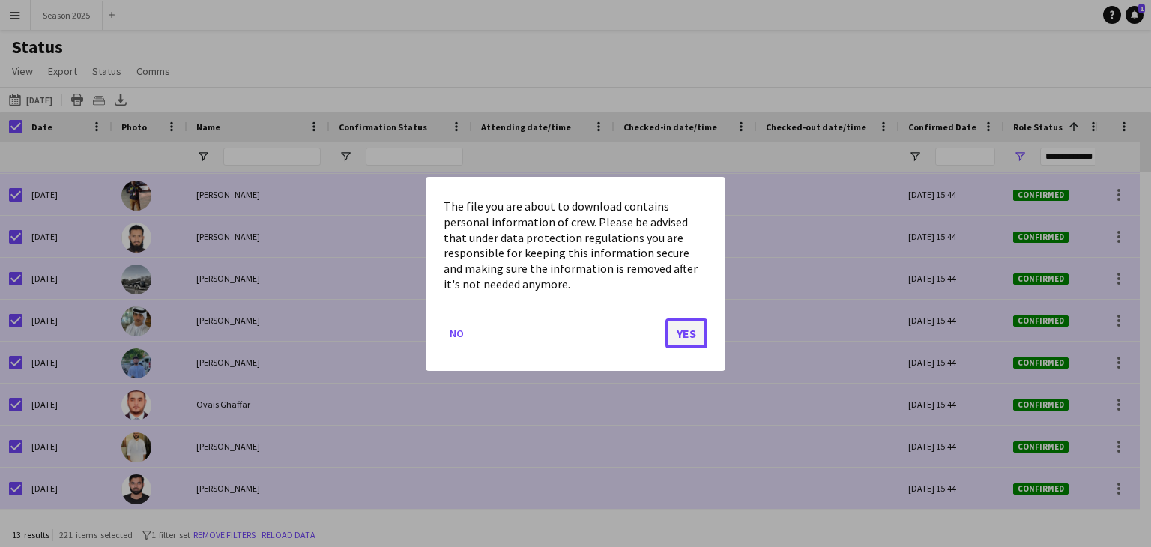
click at [684, 339] on button "Yes" at bounding box center [687, 333] width 42 height 30
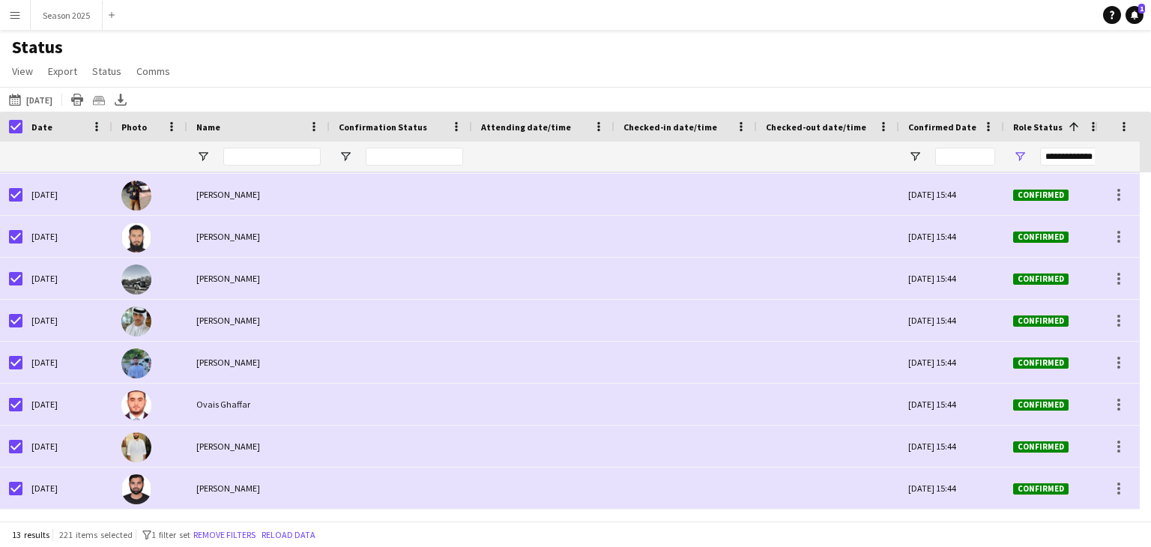
click at [55, 97] on button "28-08-2025 to 03-09-2025 Tomorrow" at bounding box center [30, 100] width 49 height 18
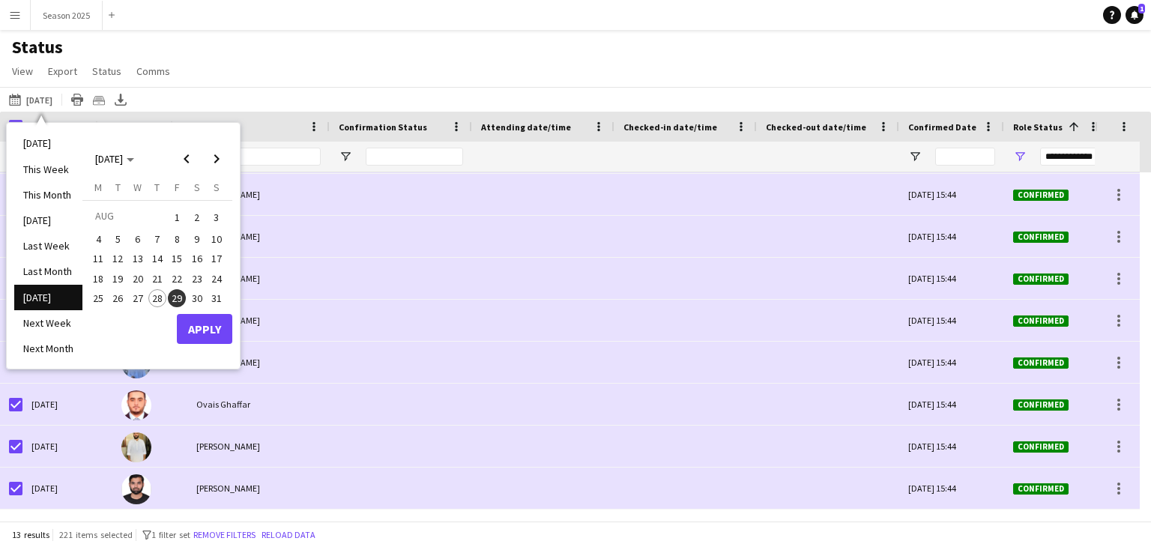
click at [195, 300] on span "30" at bounding box center [197, 298] width 18 height 18
click at [195, 328] on button "Apply" at bounding box center [204, 329] width 55 height 30
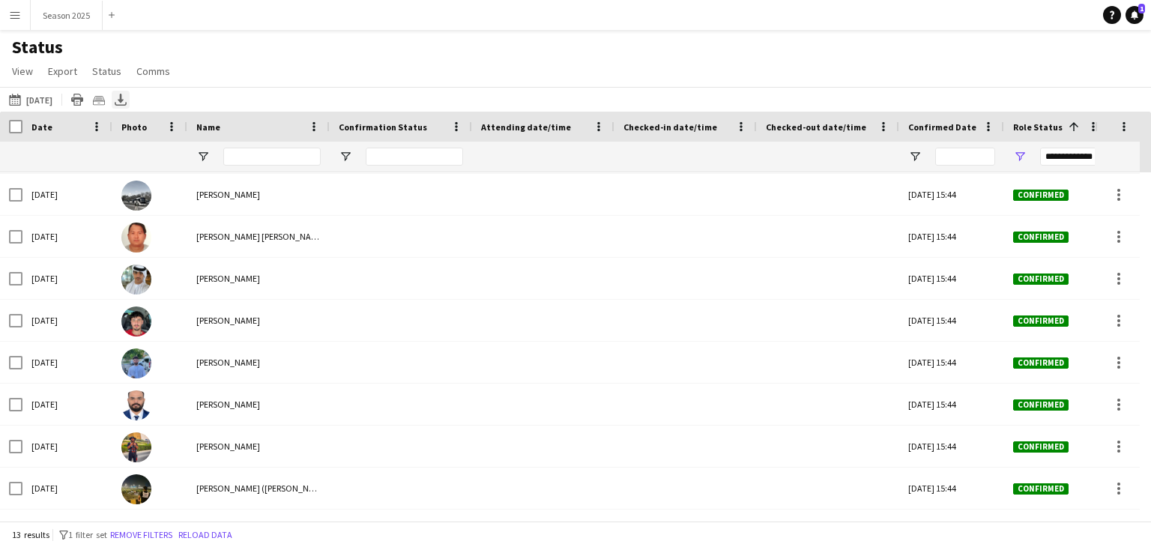
click at [124, 100] on icon at bounding box center [121, 98] width 6 height 9
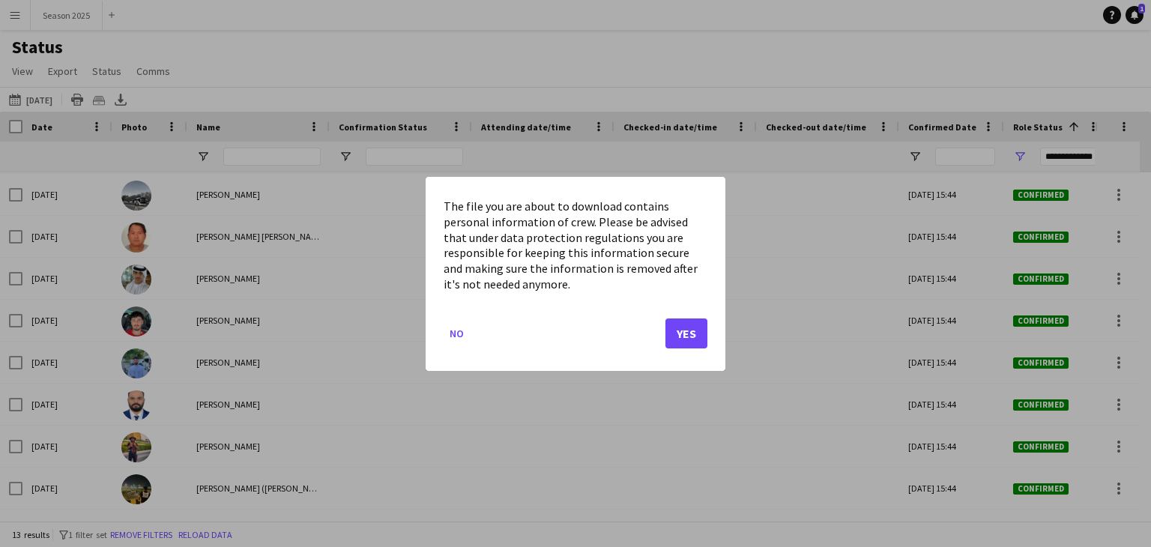
click at [457, 86] on div at bounding box center [575, 273] width 1151 height 547
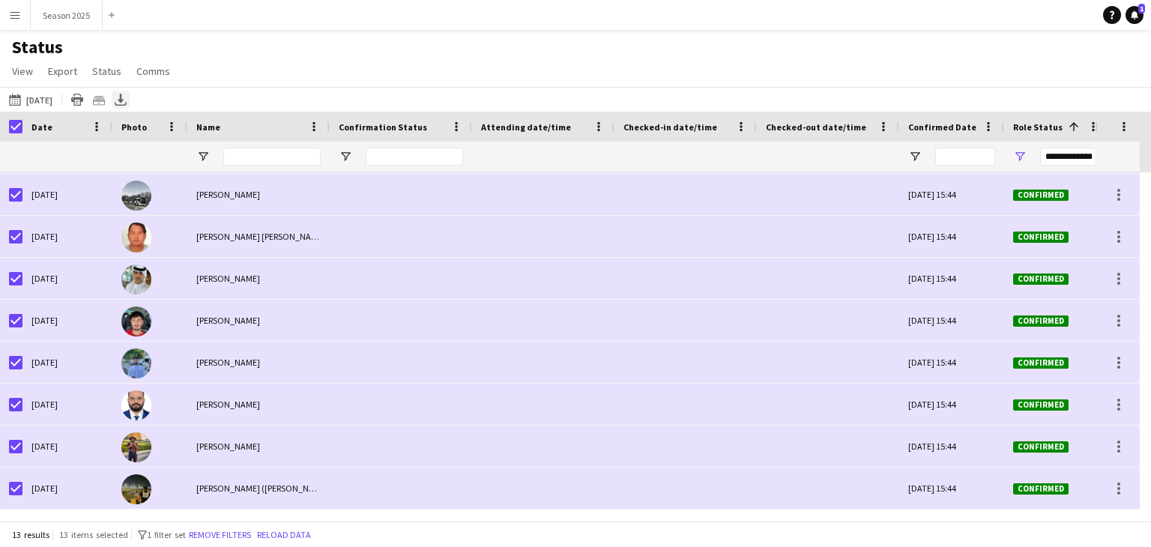
click at [127, 96] on icon "Export XLSX" at bounding box center [121, 100] width 12 height 12
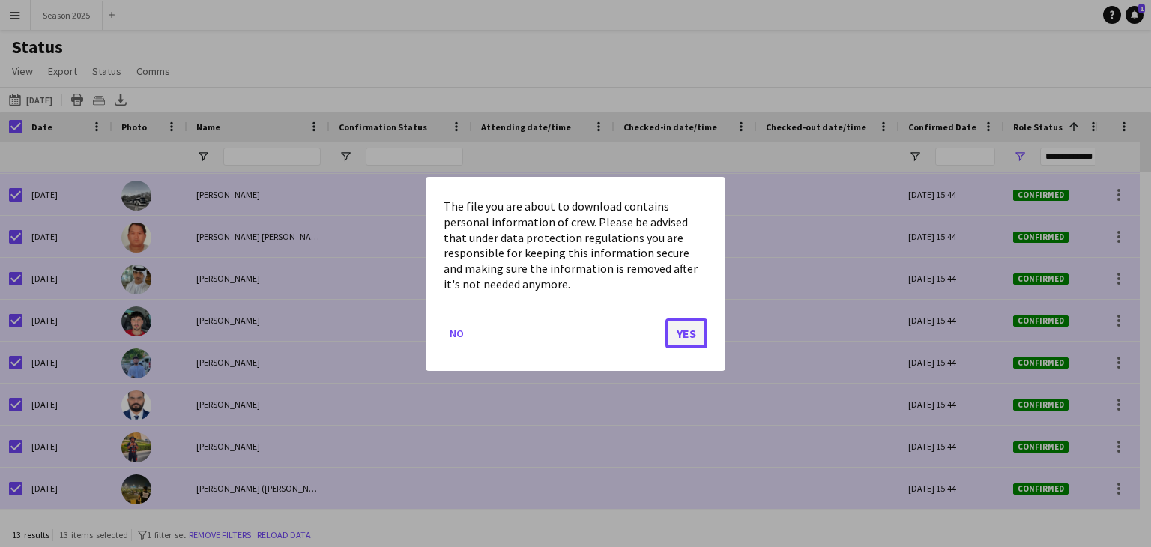
click at [697, 331] on button "Yes" at bounding box center [687, 333] width 42 height 30
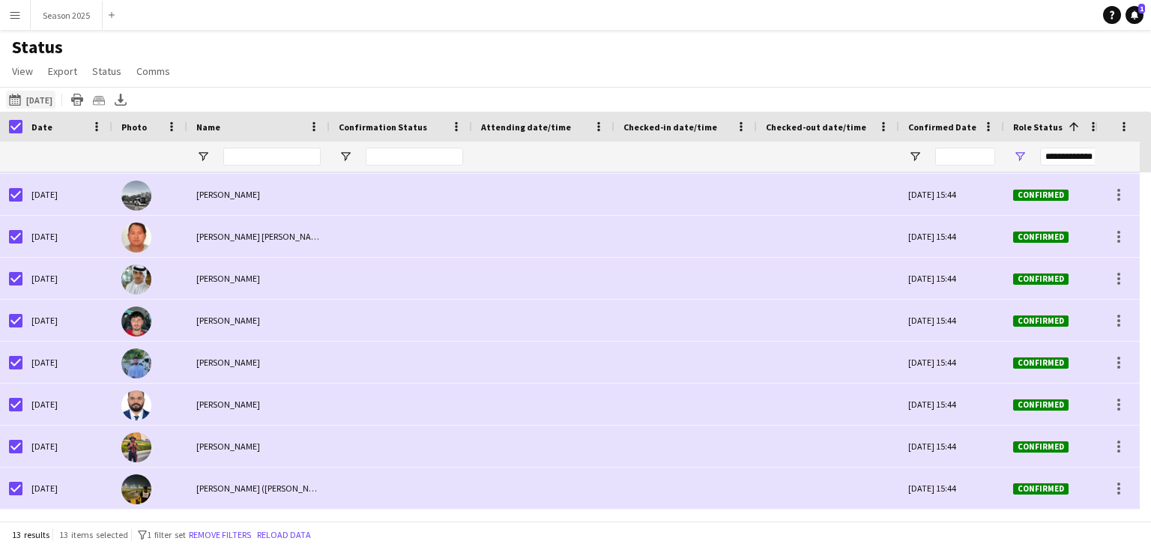
click at [45, 97] on button "28-08-2025 to 03-09-2025 30-08-2025" at bounding box center [30, 100] width 49 height 18
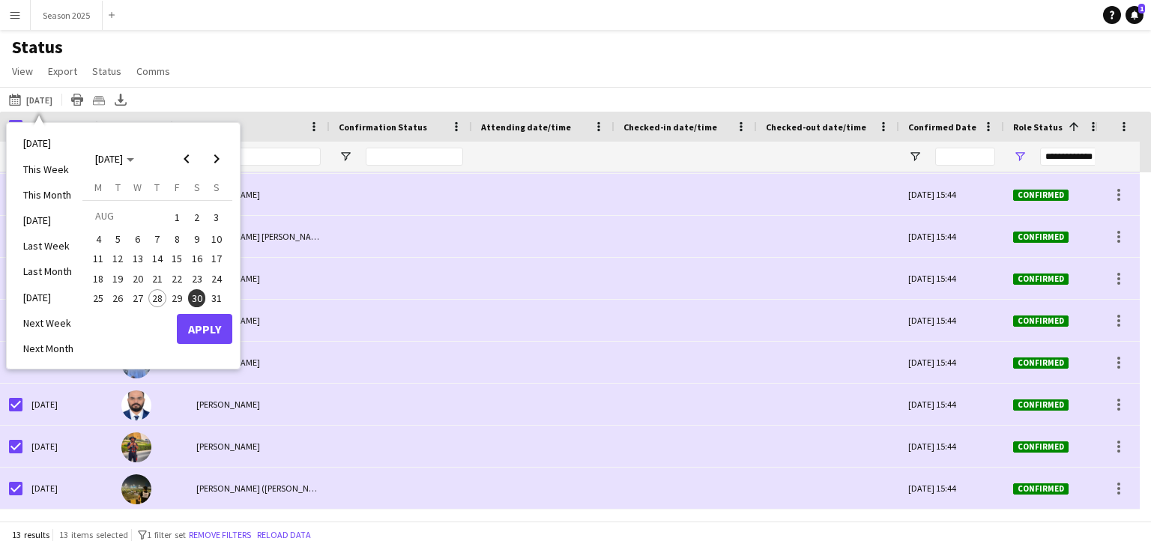
drag, startPoint x: 209, startPoint y: 295, endPoint x: 207, endPoint y: 307, distance: 11.5
click at [209, 297] on span "31" at bounding box center [217, 298] width 18 height 18
click at [203, 328] on button "Apply" at bounding box center [204, 329] width 55 height 30
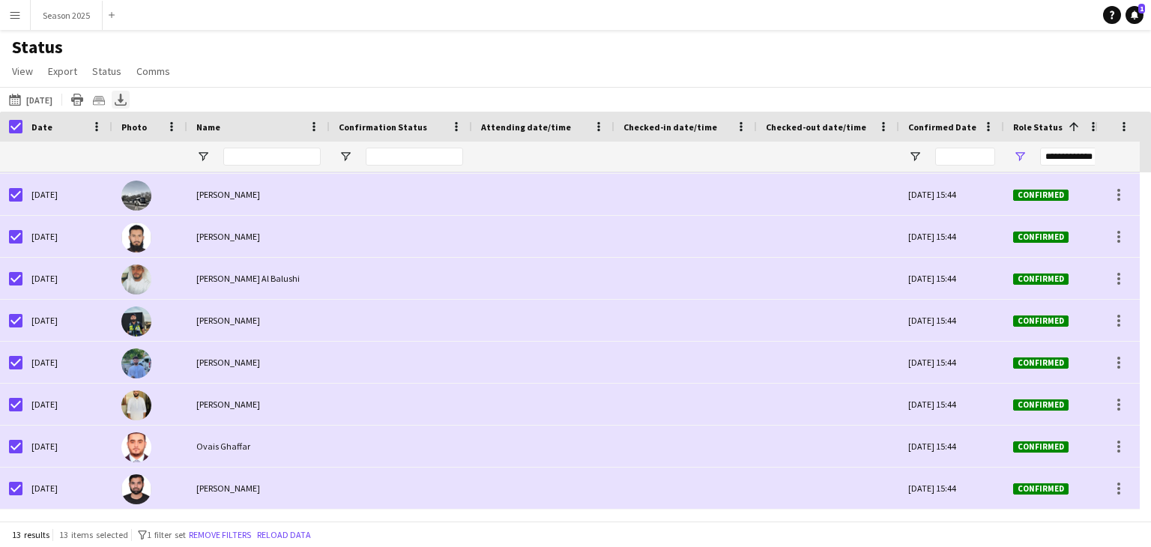
click at [127, 102] on icon "Export XLSX" at bounding box center [121, 100] width 12 height 12
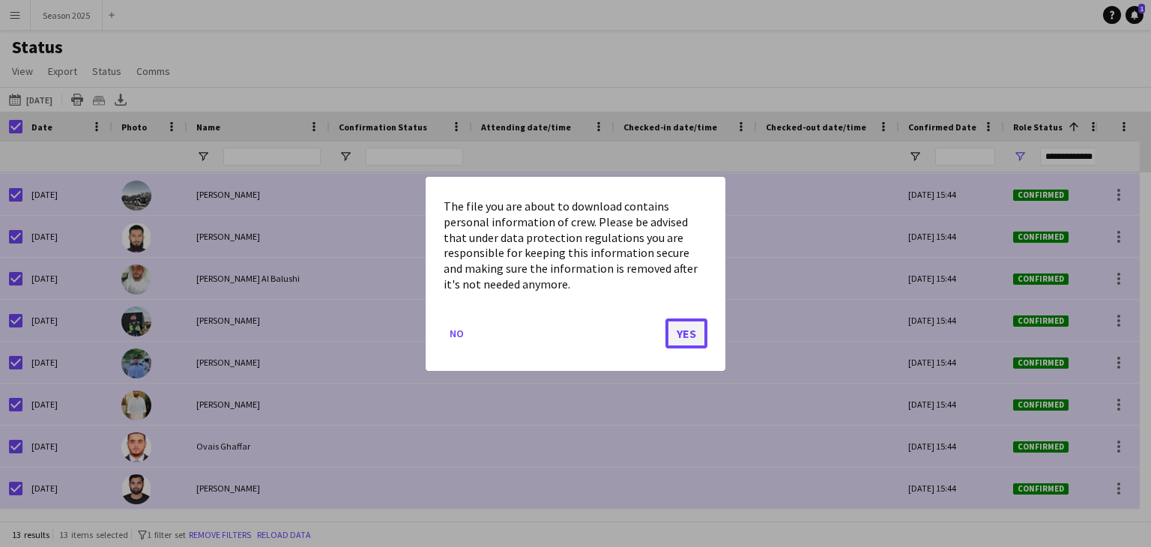
click at [681, 328] on button "Yes" at bounding box center [687, 333] width 42 height 30
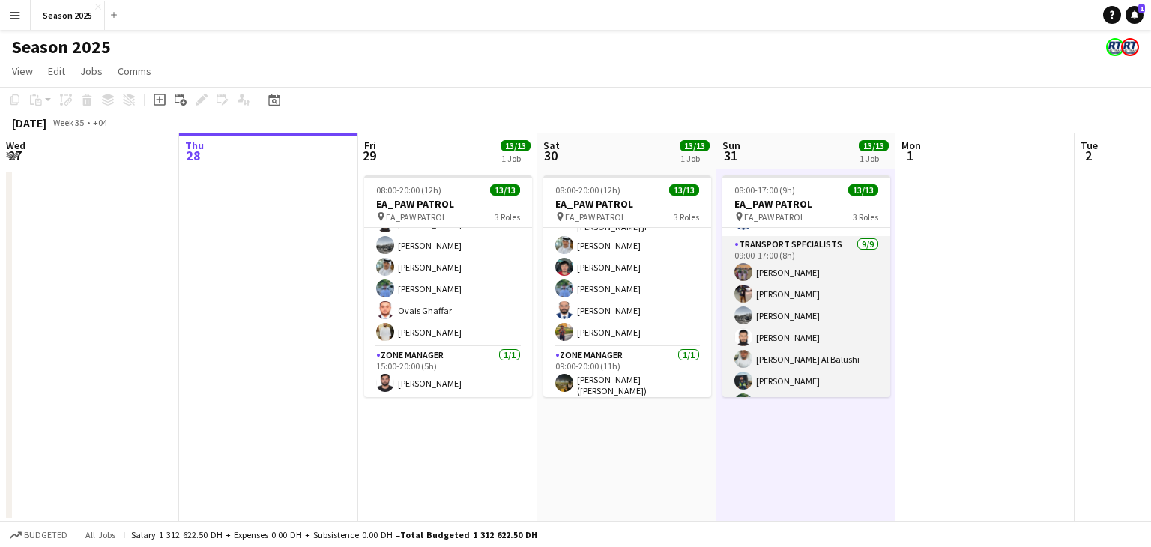
scroll to position [201, 0]
